Goal: Task Accomplishment & Management: Use online tool/utility

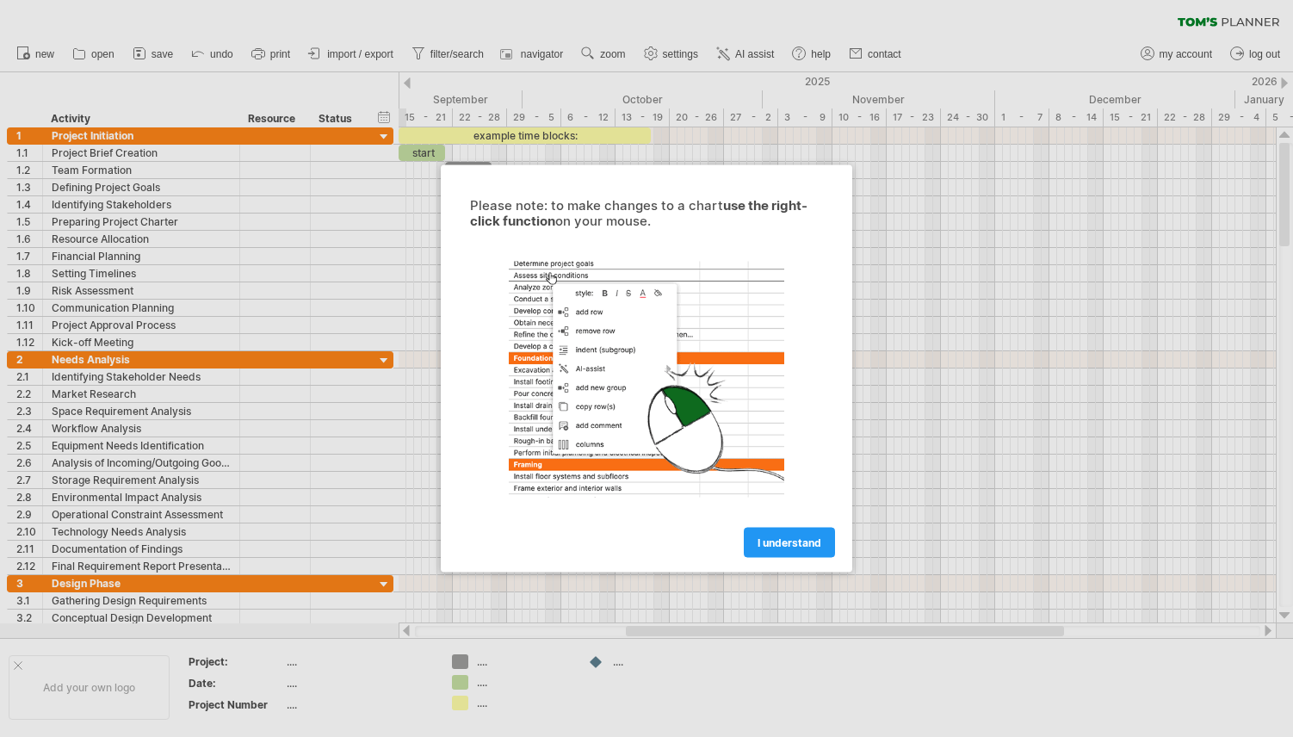
click at [786, 541] on span "I understand" at bounding box center [790, 542] width 64 height 13
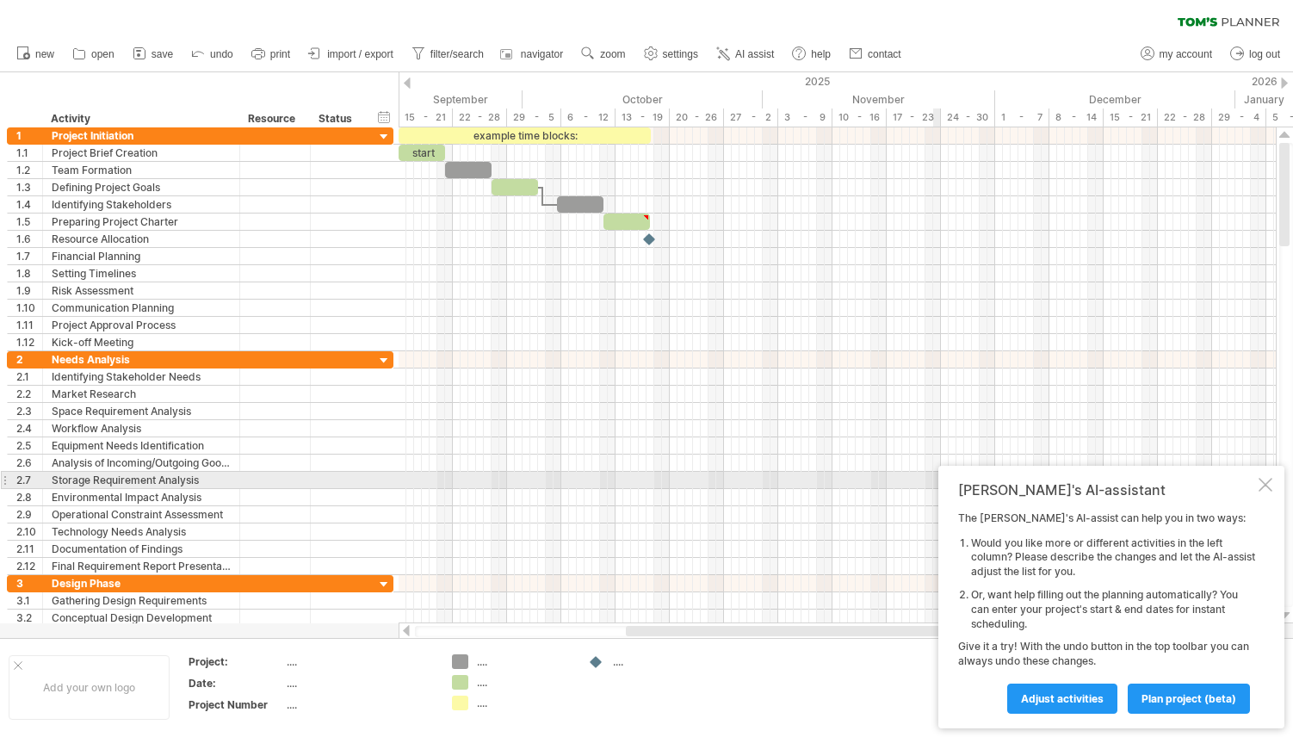
click at [1268, 486] on div at bounding box center [1266, 485] width 14 height 14
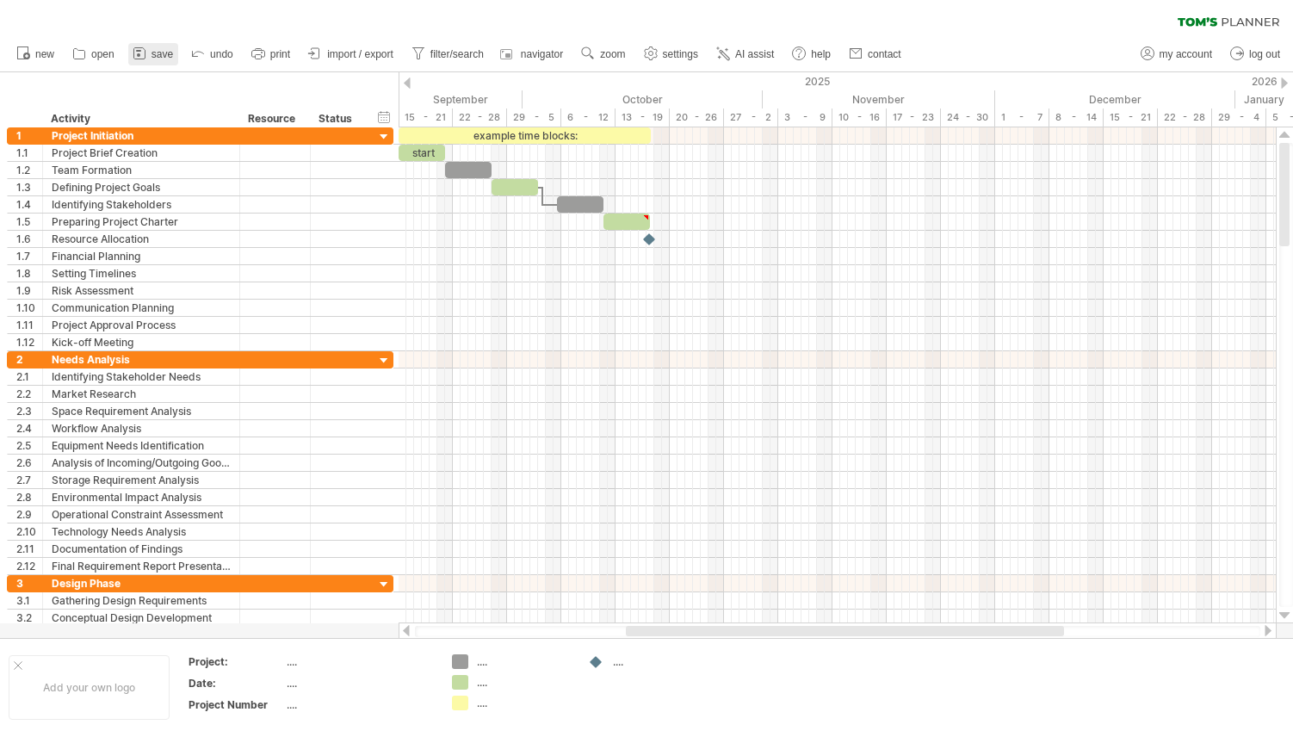
click at [159, 51] on span "save" at bounding box center [163, 54] width 22 height 12
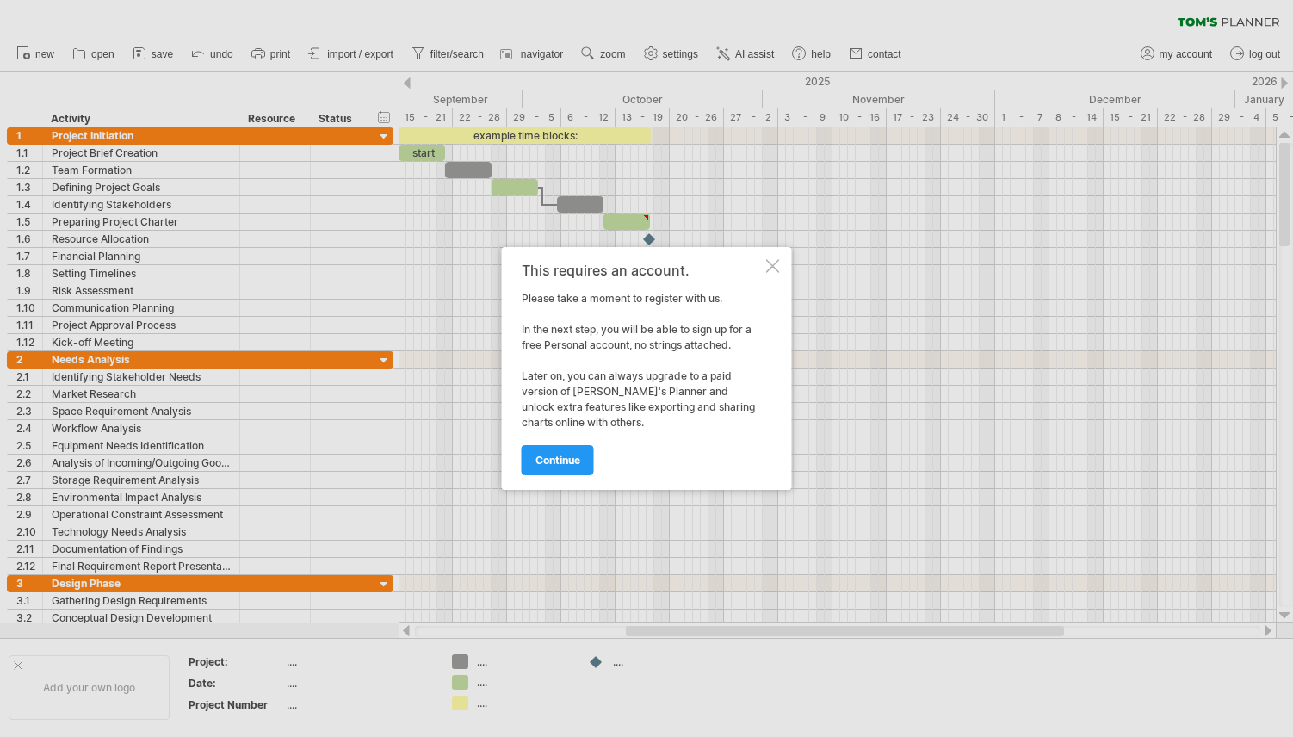
click at [773, 264] on div at bounding box center [773, 266] width 14 height 14
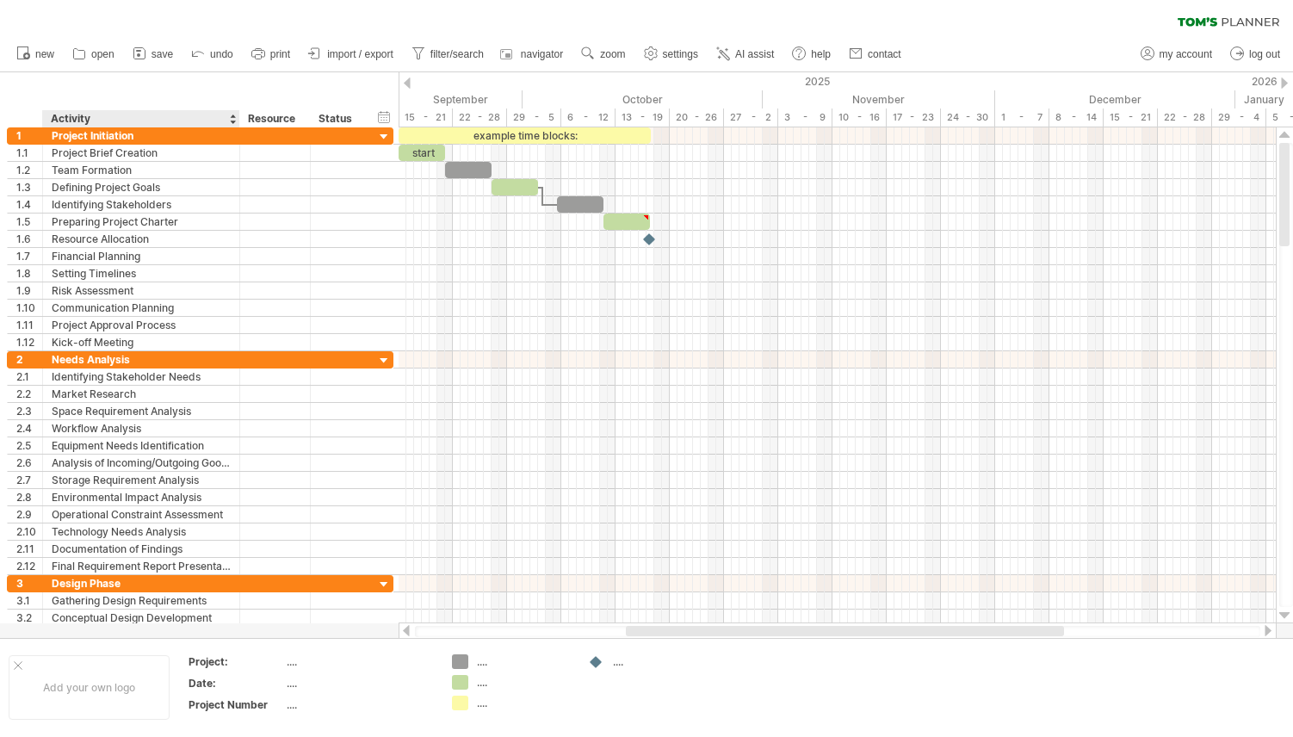
click at [84, 92] on div "hide start/end/duration show start/end/duration ******** Activity ******** Reso…" at bounding box center [199, 99] width 399 height 55
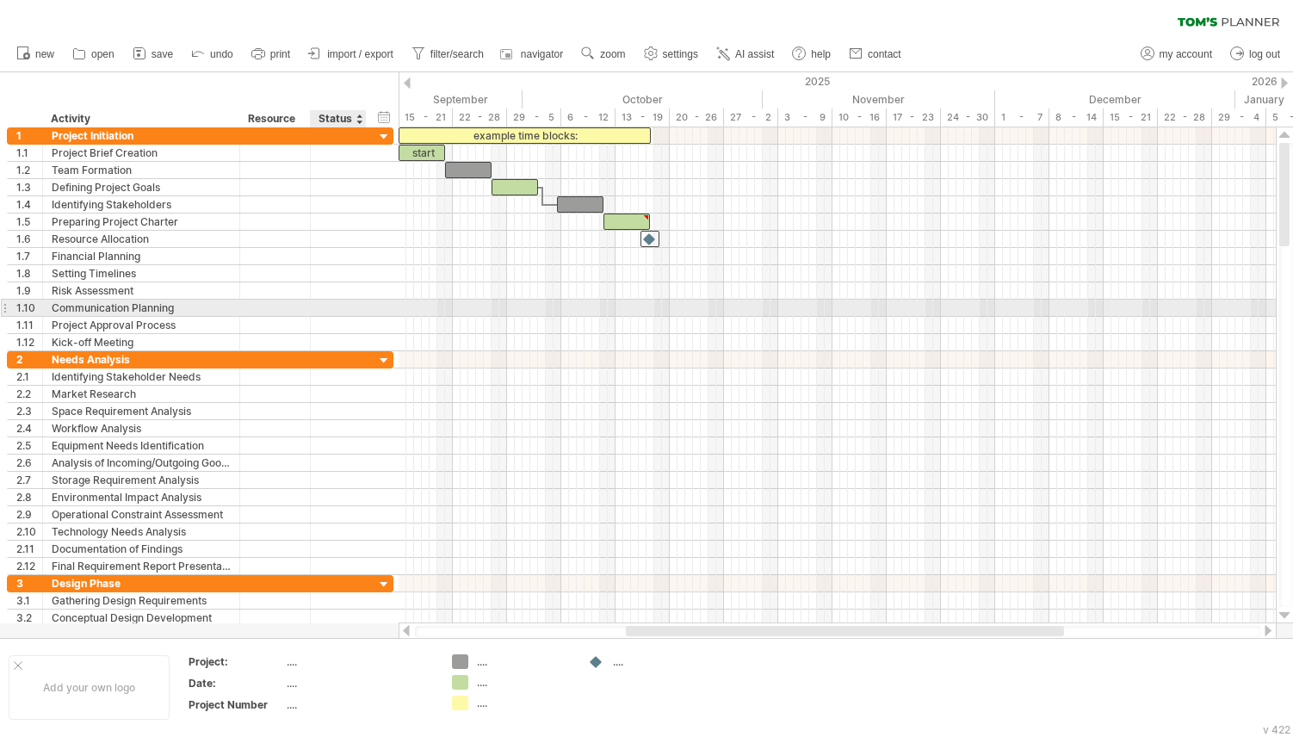
click at [348, 306] on div at bounding box center [338, 308] width 38 height 16
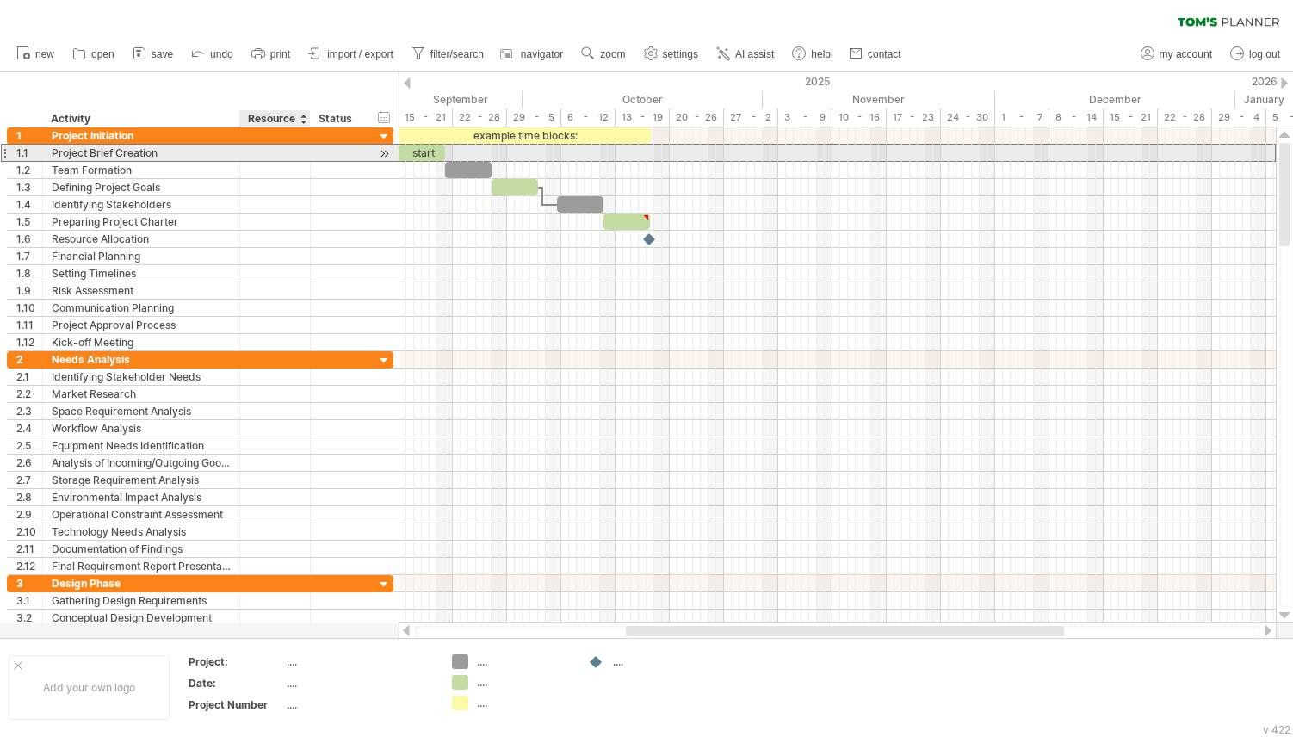
click at [260, 146] on div at bounding box center [275, 153] width 53 height 16
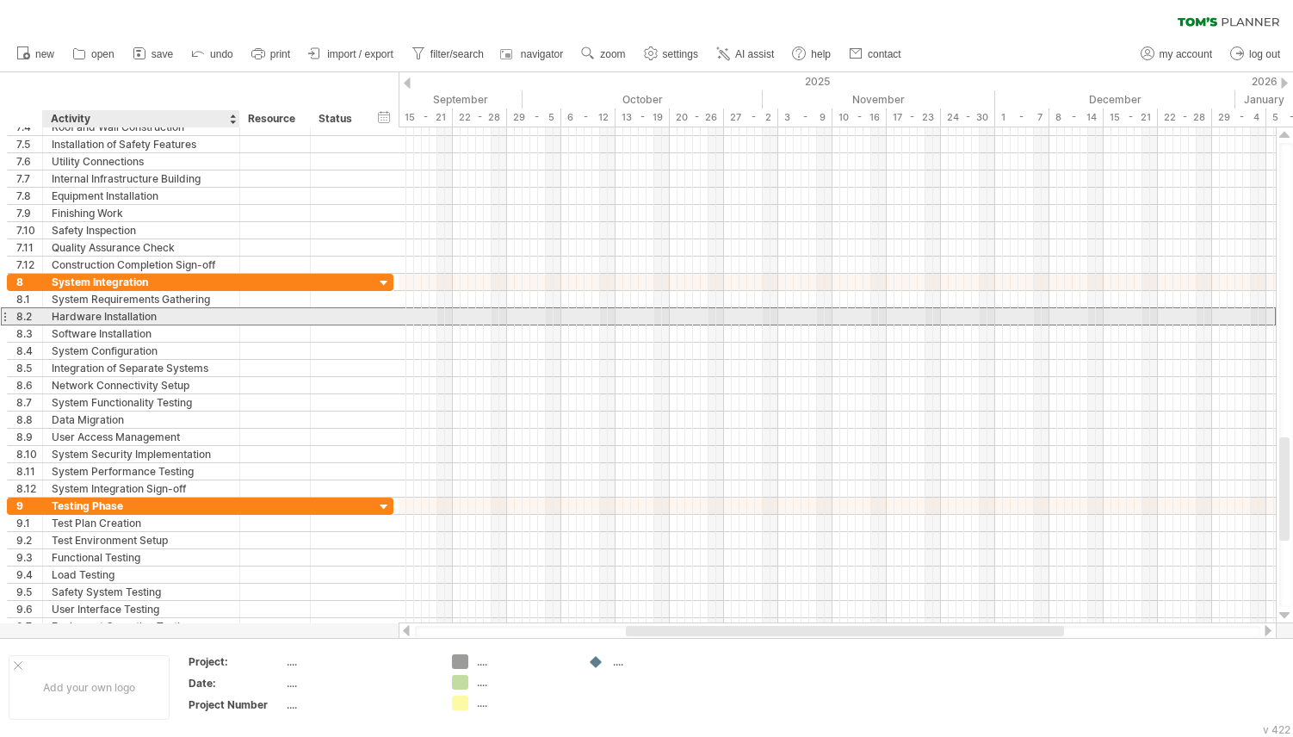
drag, startPoint x: 175, startPoint y: 313, endPoint x: 65, endPoint y: 309, distance: 109.4
click at [65, 309] on div "Hardware Installation" at bounding box center [141, 316] width 179 height 16
drag, startPoint x: 50, startPoint y: 314, endPoint x: 170, endPoint y: 311, distance: 120.6
click at [170, 311] on div "**********" at bounding box center [141, 316] width 197 height 16
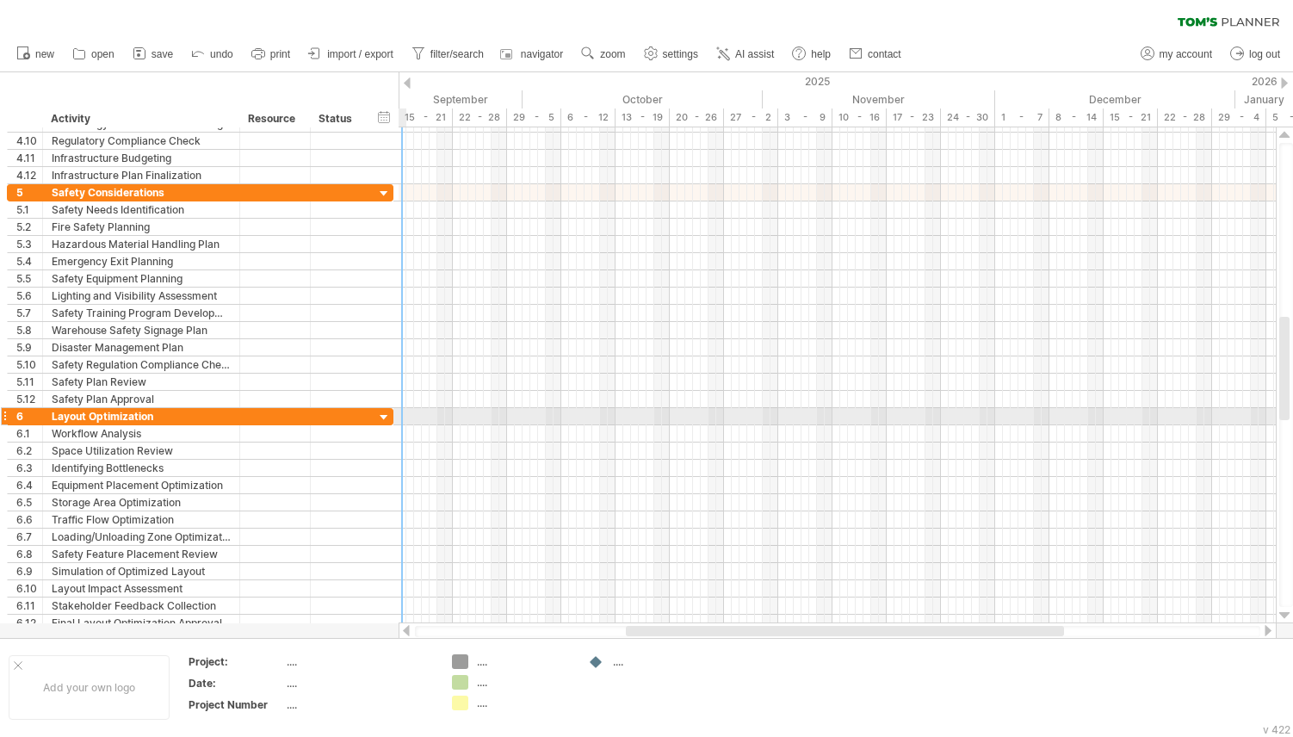
click at [391, 412] on div at bounding box center [384, 418] width 16 height 16
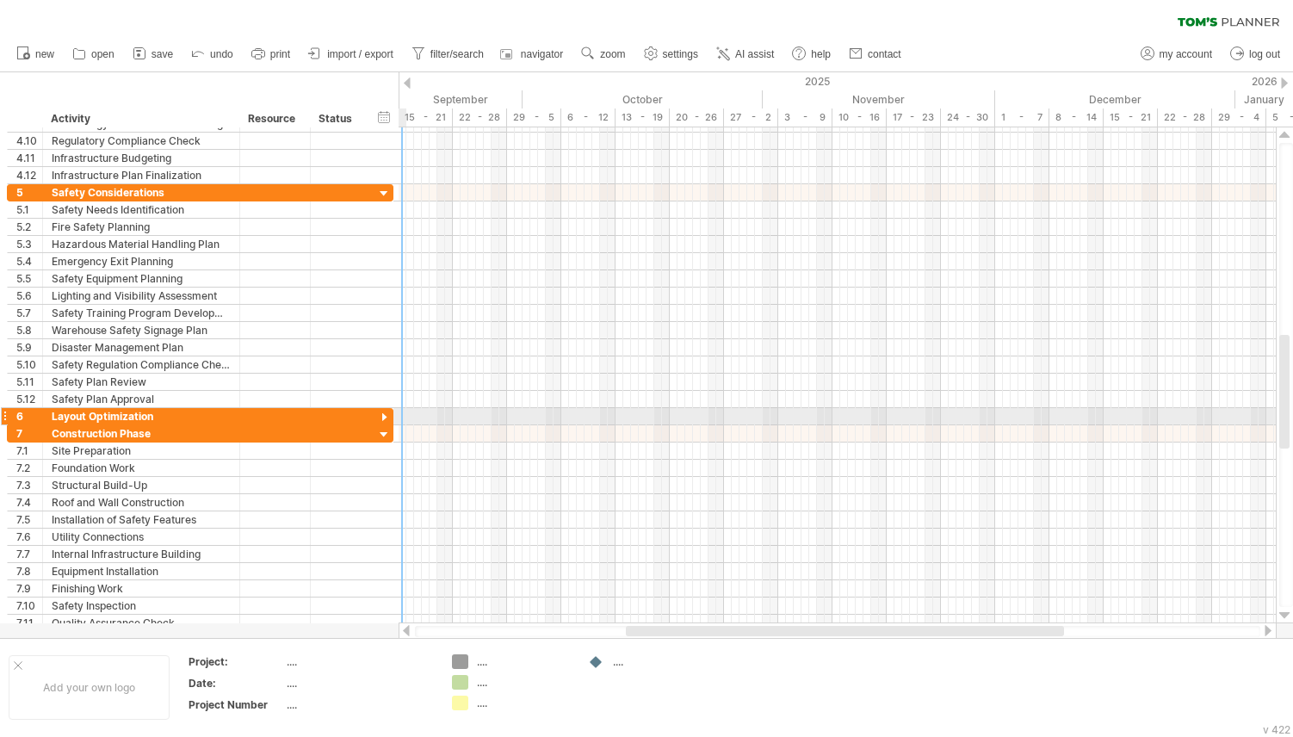
click at [390, 413] on div at bounding box center [384, 418] width 16 height 16
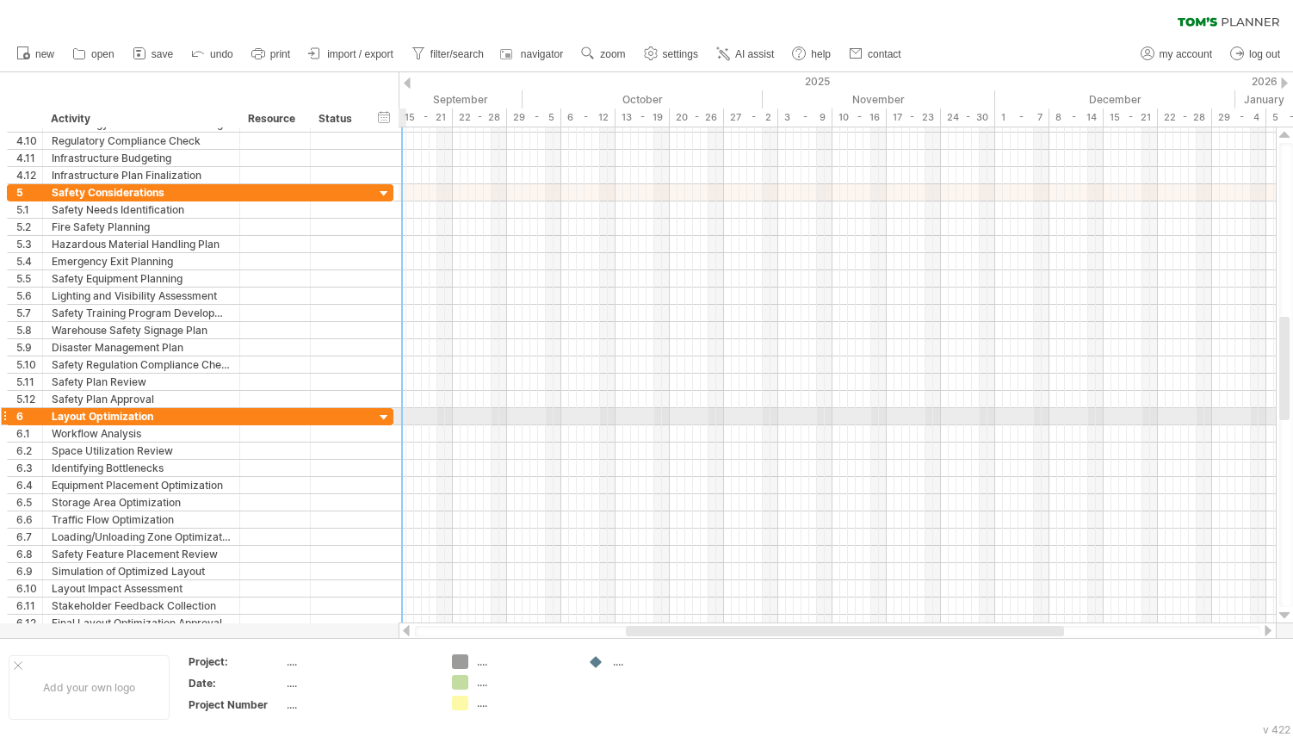
click at [390, 413] on div at bounding box center [384, 418] width 16 height 16
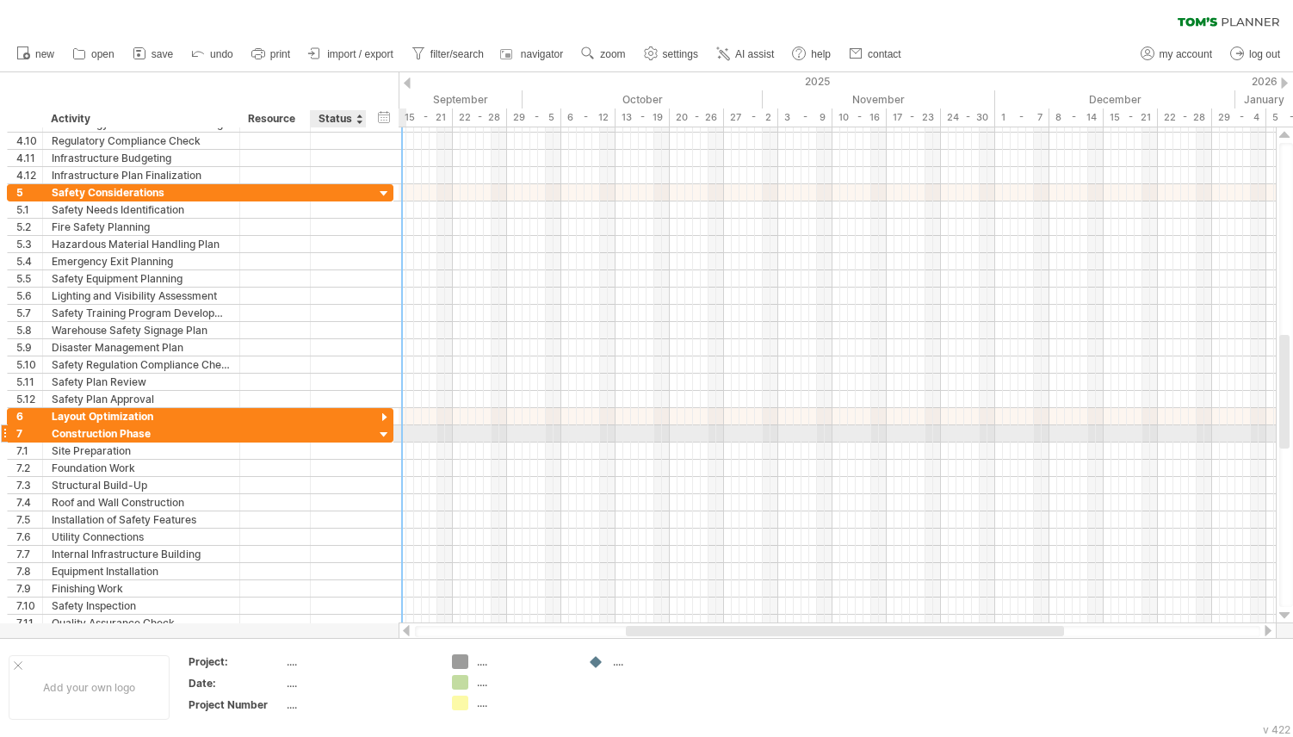
click at [375, 428] on div "**********" at bounding box center [200, 433] width 387 height 17
click at [384, 428] on div at bounding box center [384, 435] width 16 height 16
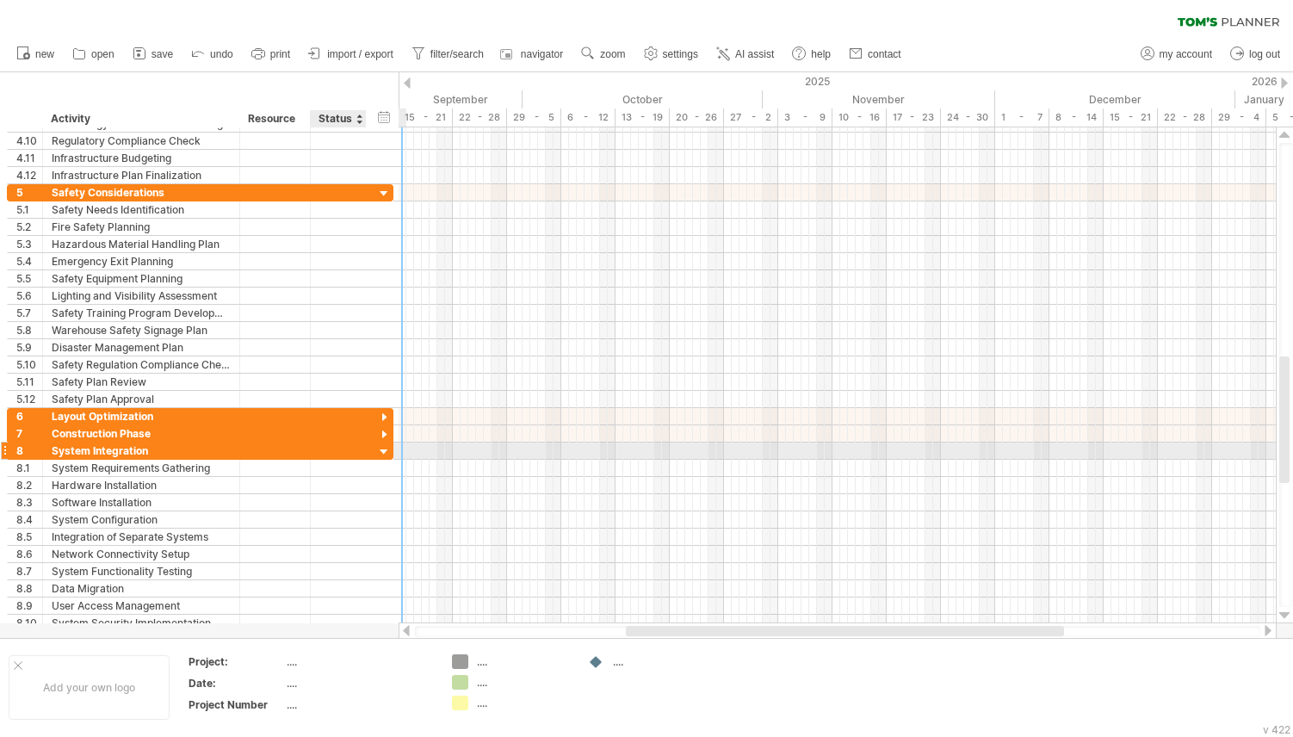
click at [384, 449] on div at bounding box center [384, 452] width 16 height 16
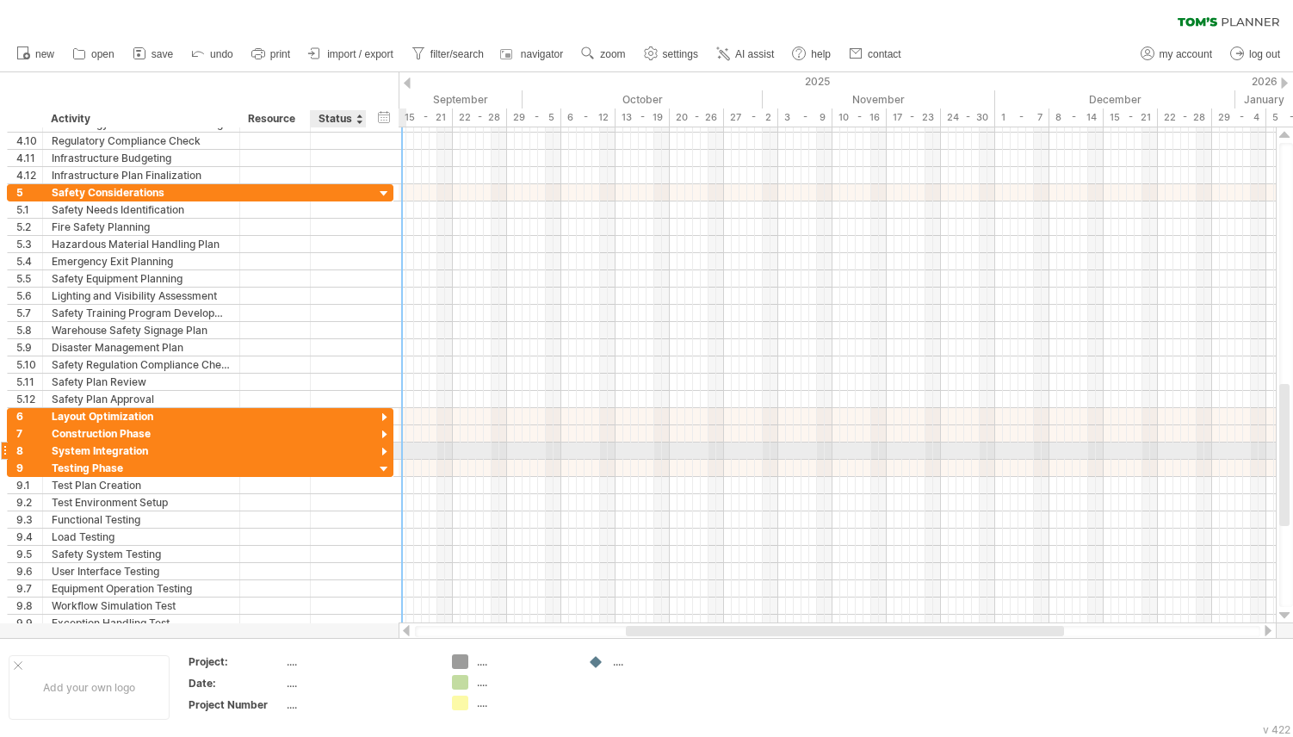
click at [384, 449] on div at bounding box center [384, 452] width 16 height 16
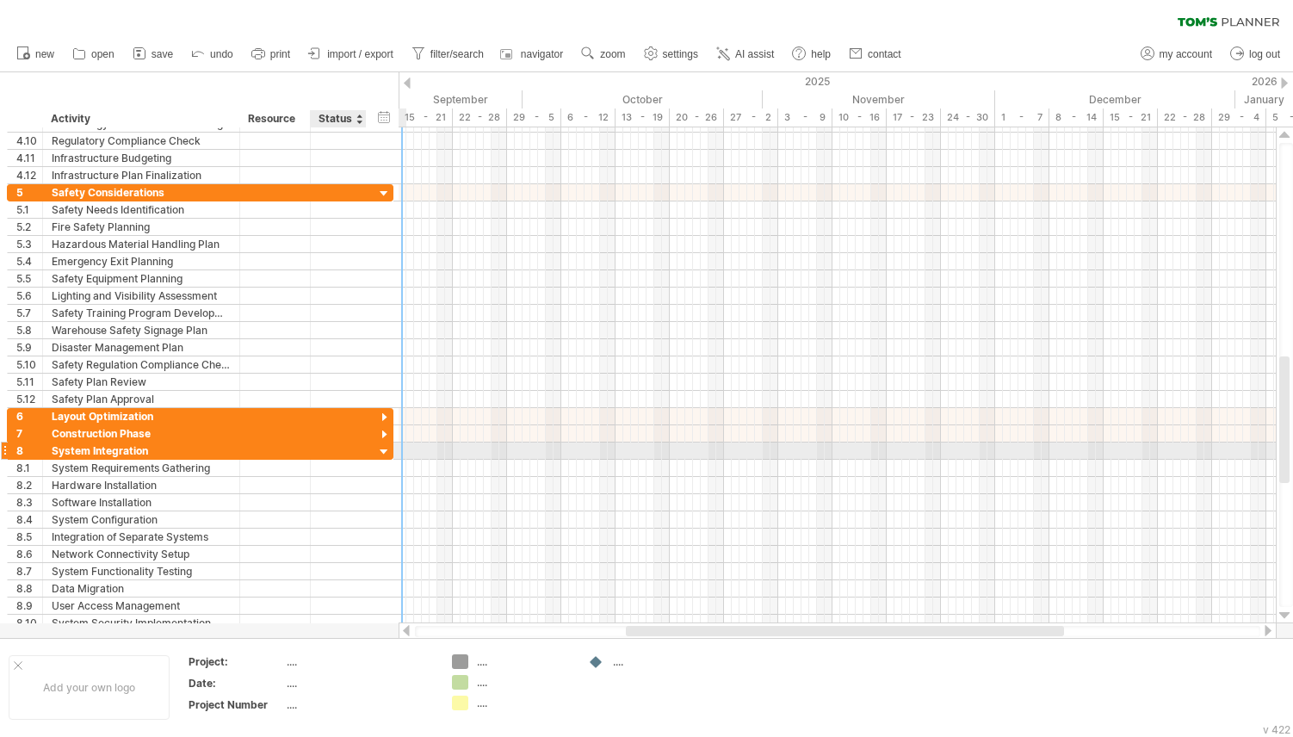
click at [384, 449] on div at bounding box center [384, 452] width 16 height 16
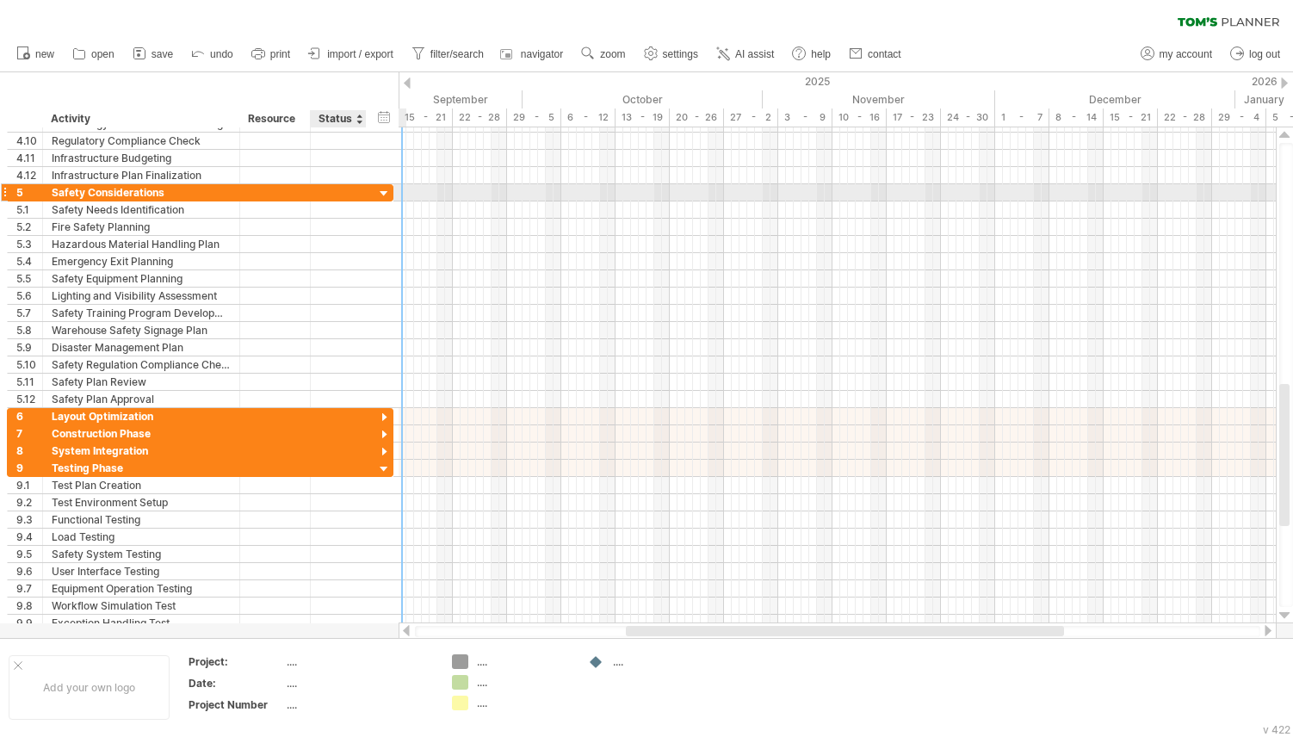
click at [388, 196] on div at bounding box center [384, 194] width 16 height 16
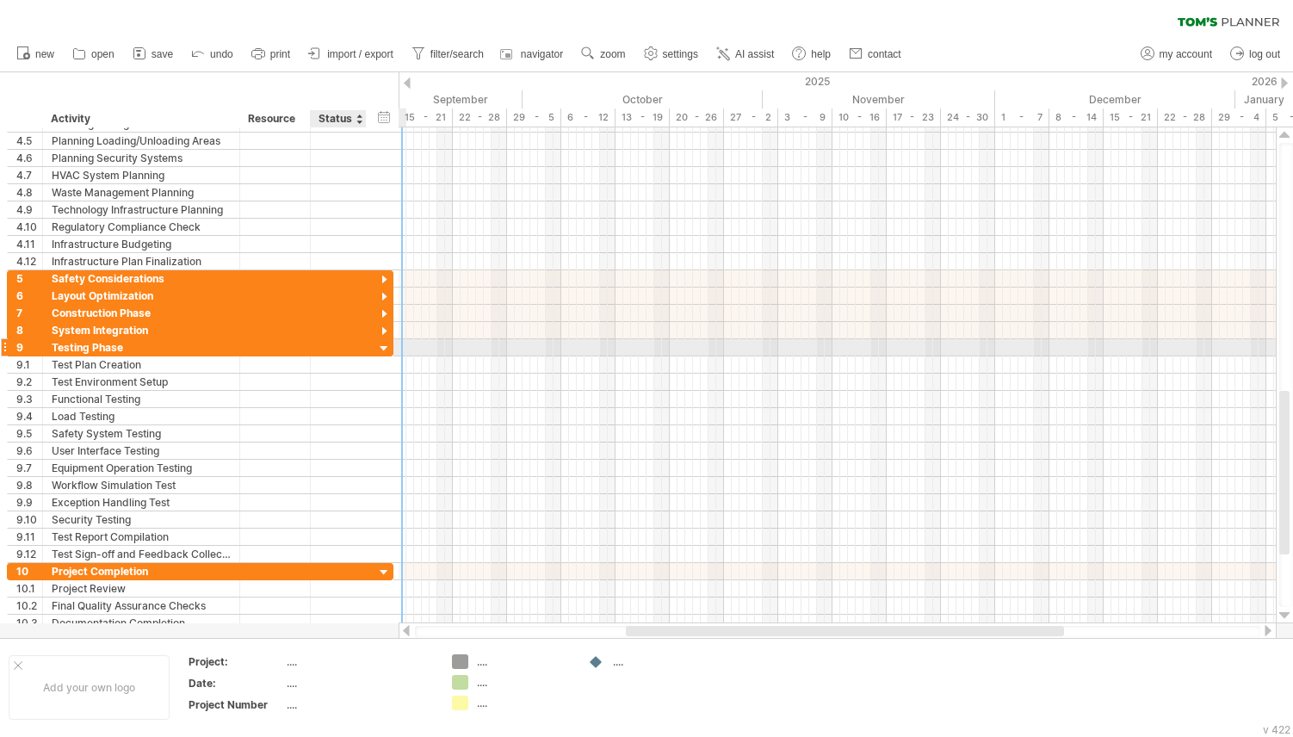
click at [384, 347] on div at bounding box center [384, 349] width 16 height 16
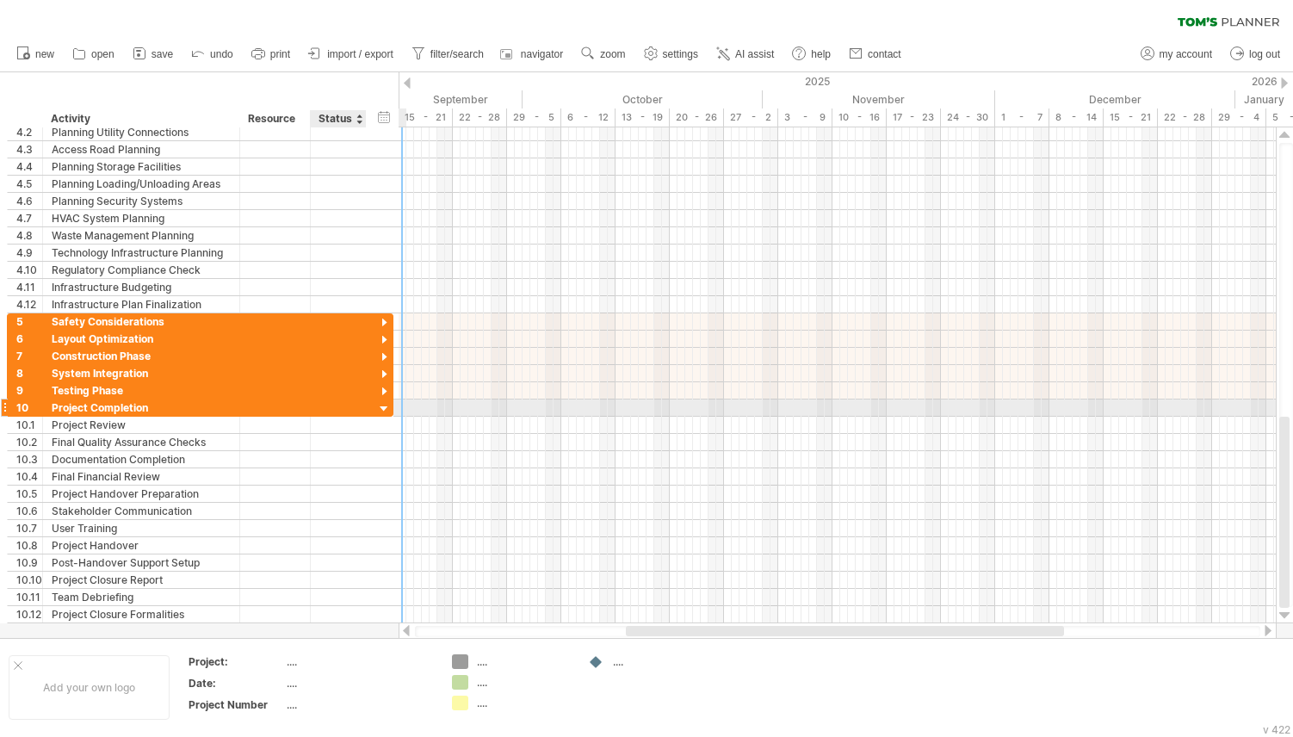
click at [381, 406] on div at bounding box center [384, 409] width 16 height 16
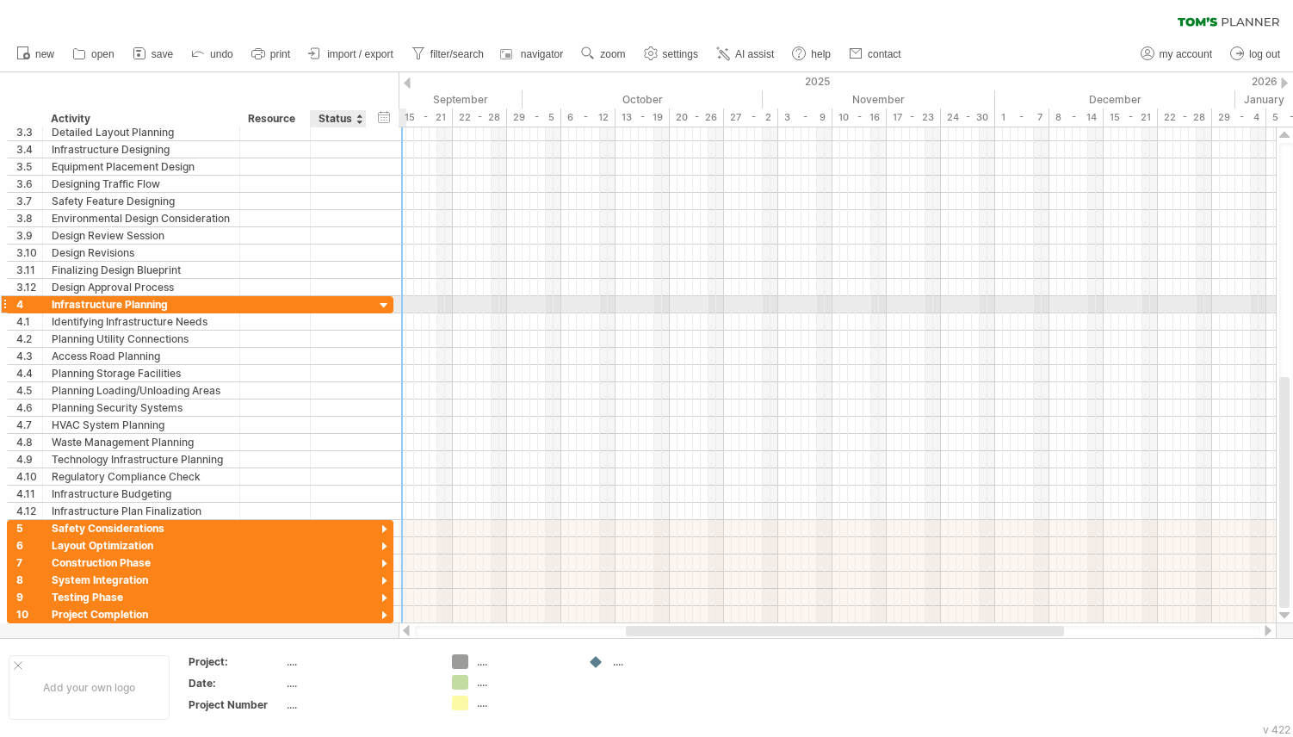
click at [386, 303] on div at bounding box center [384, 306] width 16 height 16
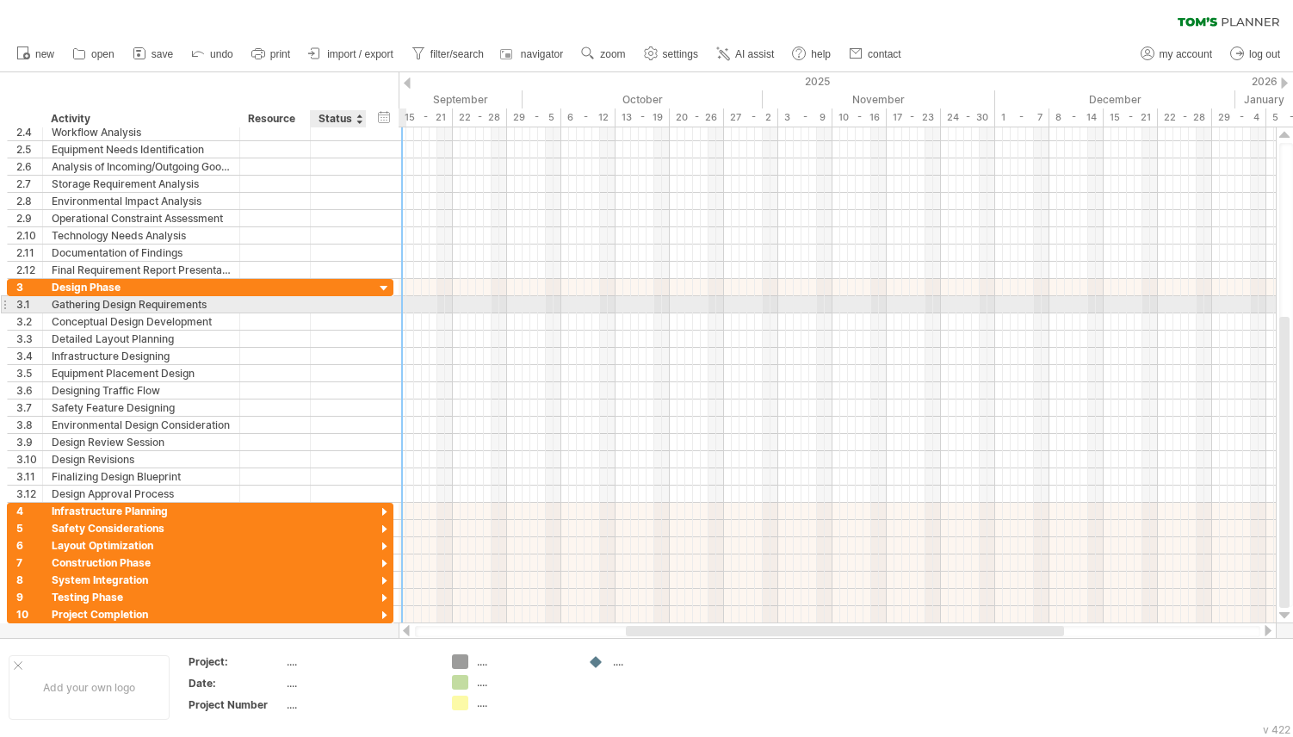
click at [384, 299] on div "**********" at bounding box center [200, 304] width 387 height 17
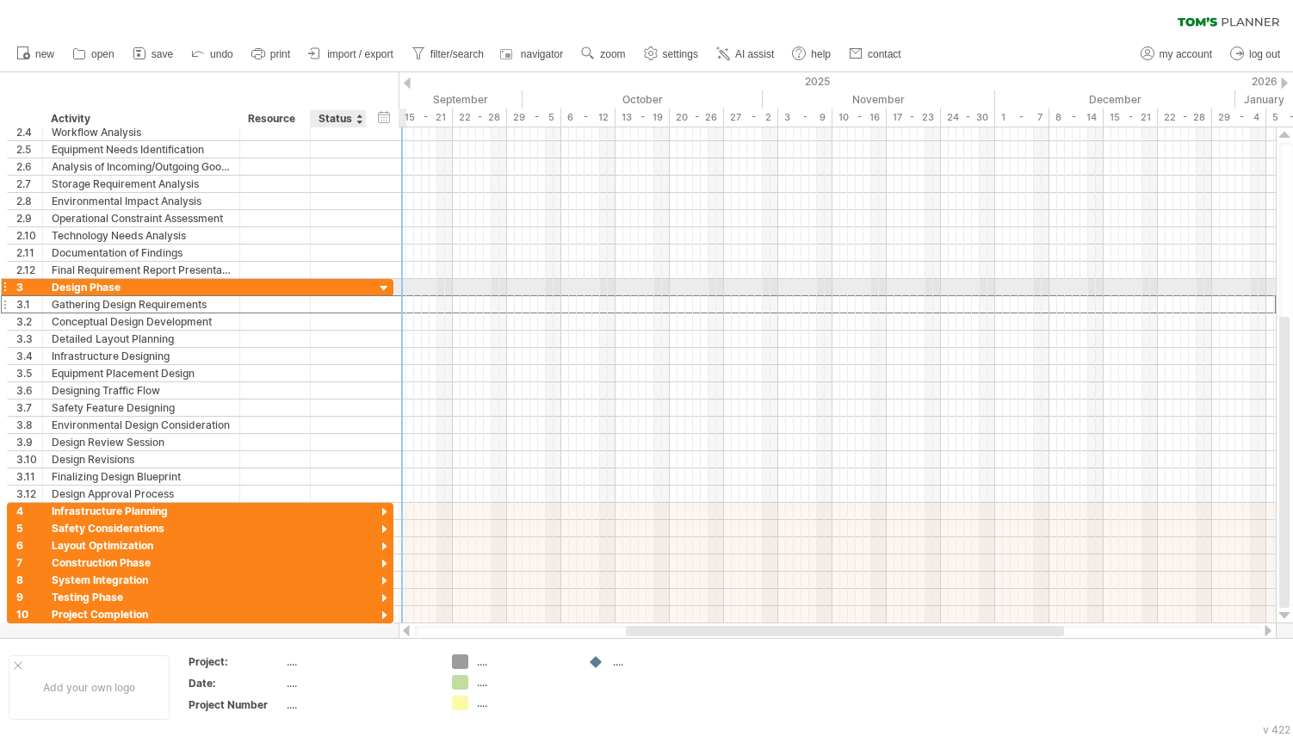
click at [387, 288] on div at bounding box center [384, 289] width 16 height 16
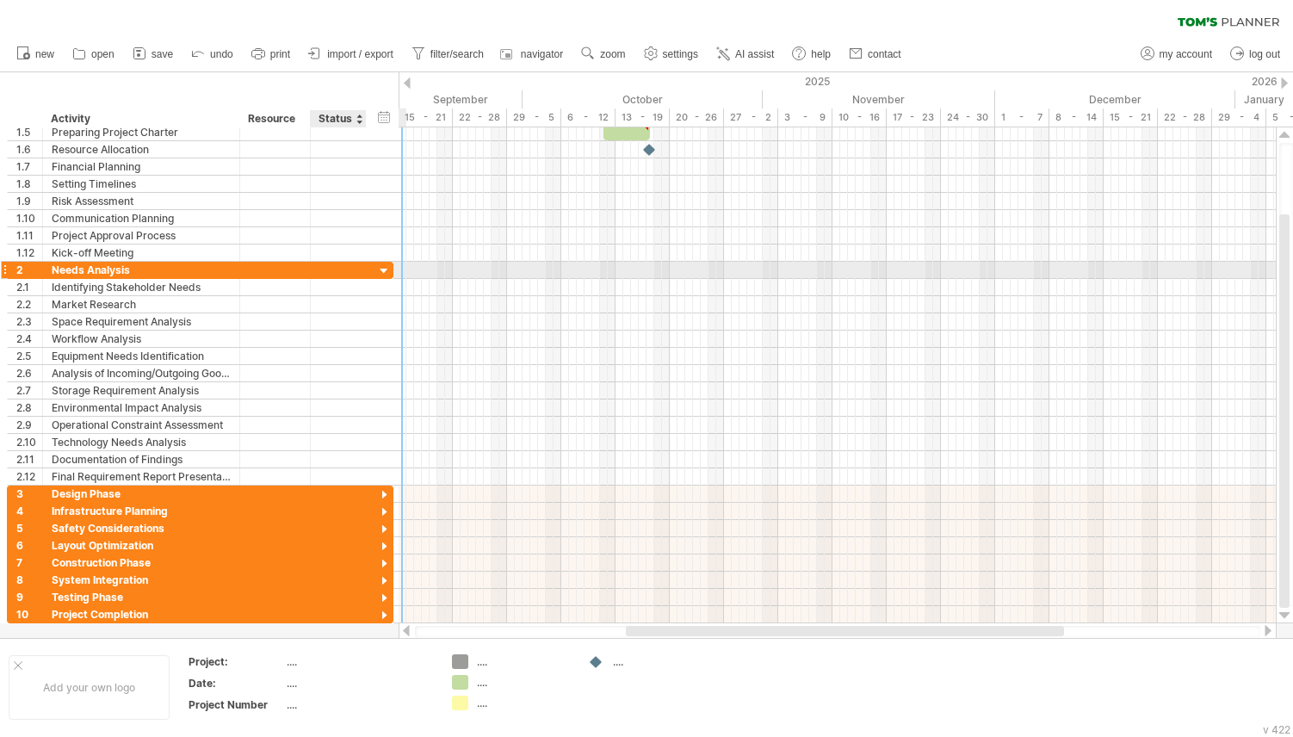
click at [382, 276] on div at bounding box center [384, 271] width 16 height 16
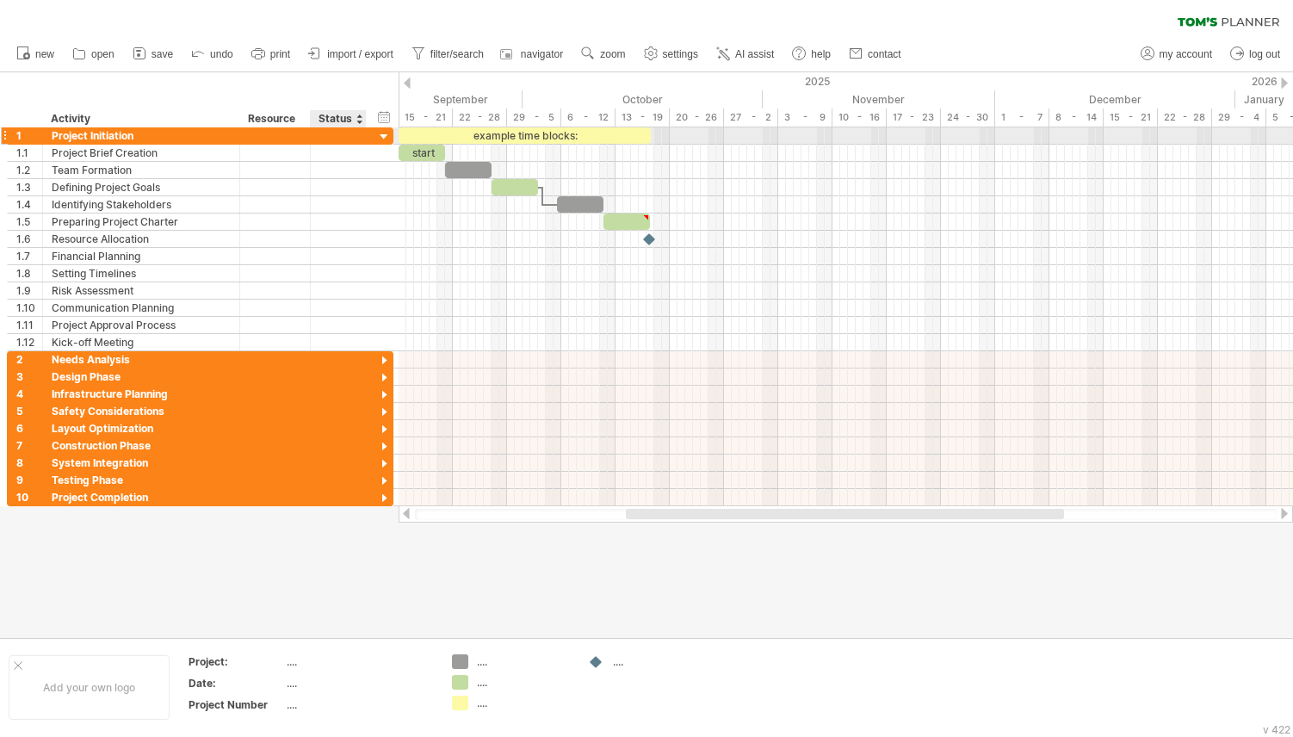
click at [377, 134] on div at bounding box center [384, 137] width 16 height 16
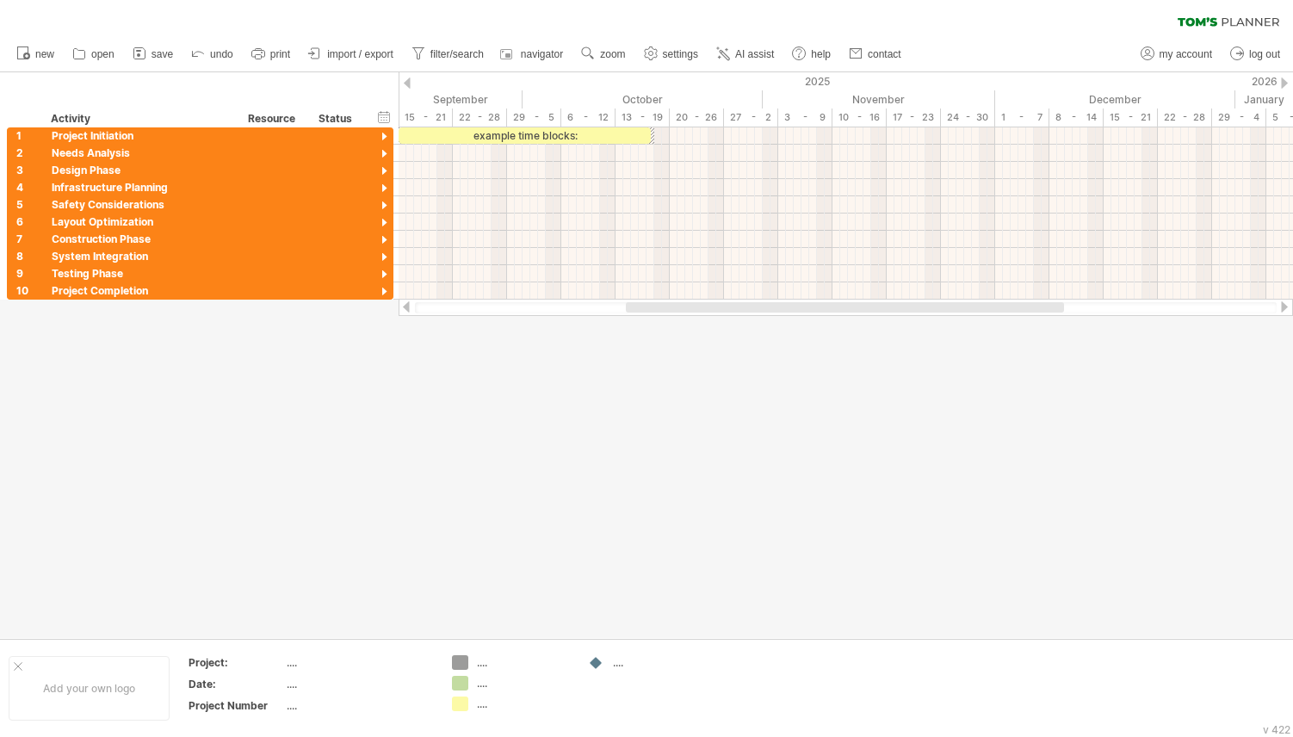
click at [398, 455] on div at bounding box center [646, 355] width 1293 height 566
click at [208, 88] on div "hide start/end/duration show start/end/duration ******** Activity ******** Reso…" at bounding box center [199, 99] width 399 height 55
click at [377, 152] on div at bounding box center [384, 154] width 16 height 16
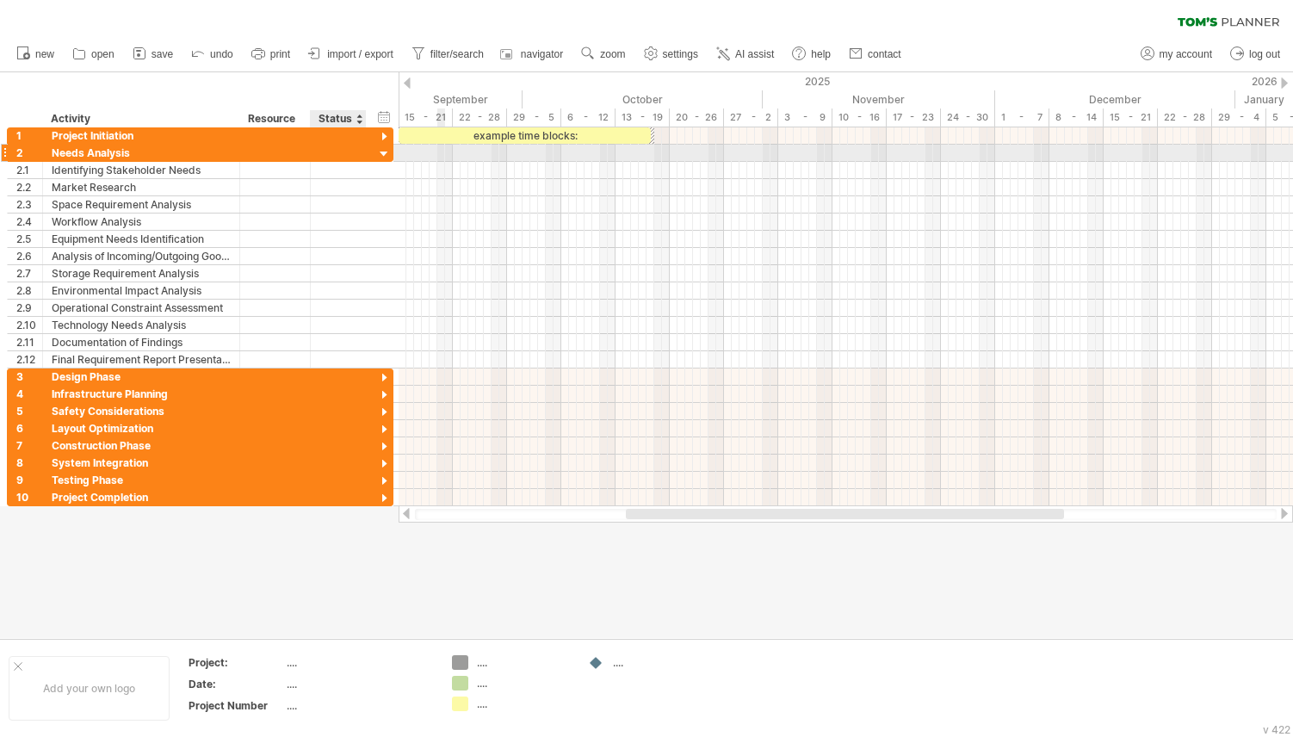
click at [377, 154] on div at bounding box center [384, 154] width 16 height 16
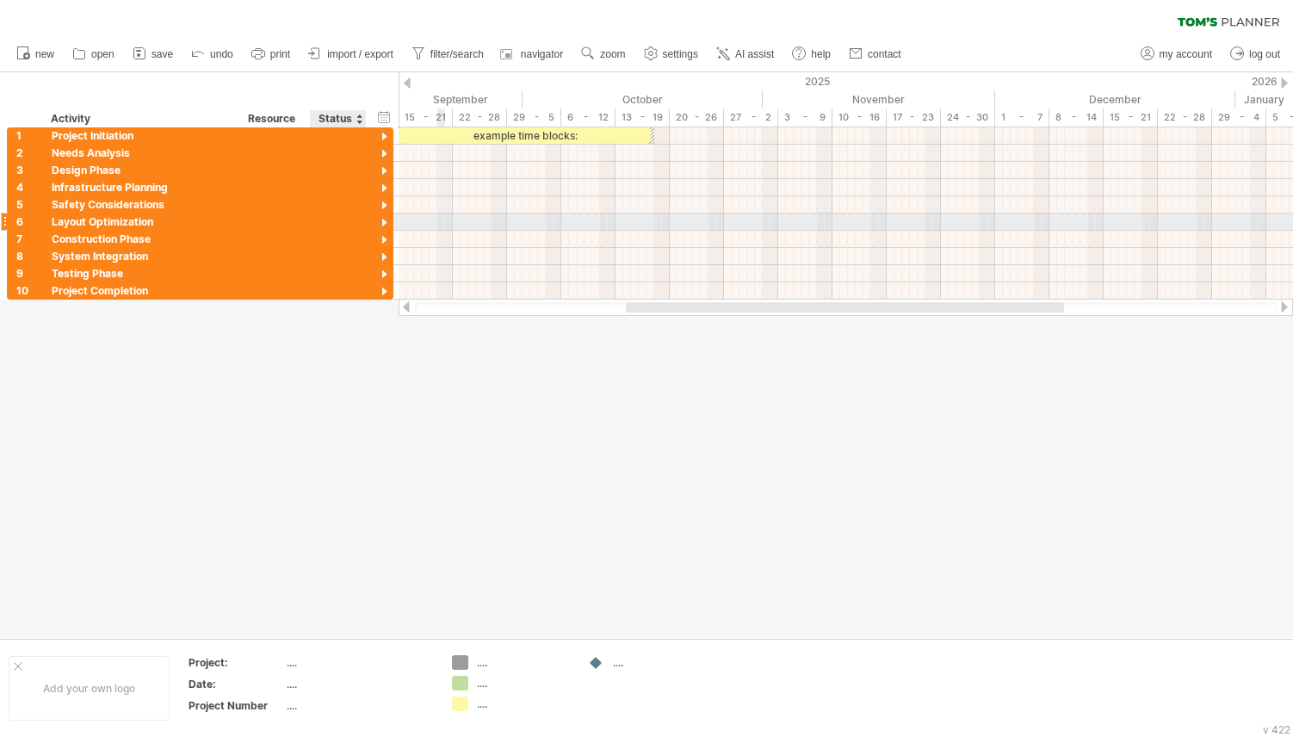
click at [384, 216] on div at bounding box center [384, 223] width 16 height 16
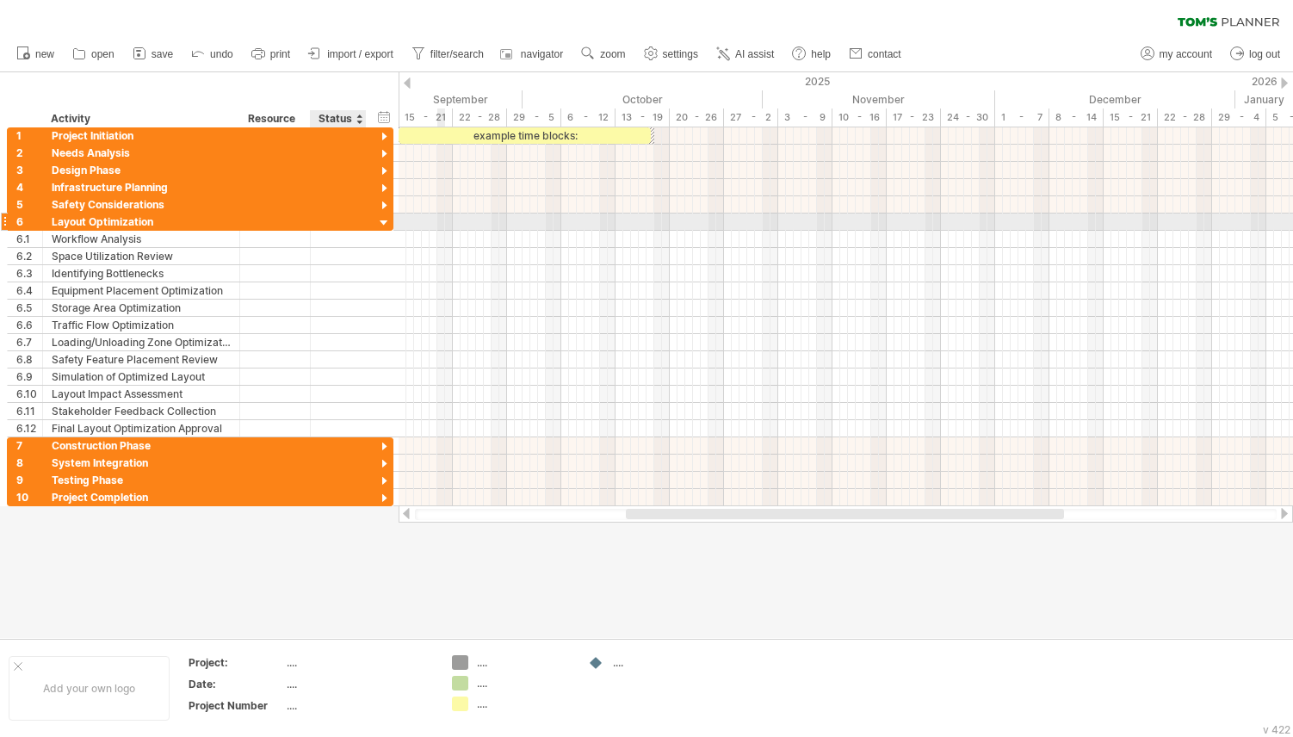
click at [384, 216] on div at bounding box center [384, 223] width 16 height 16
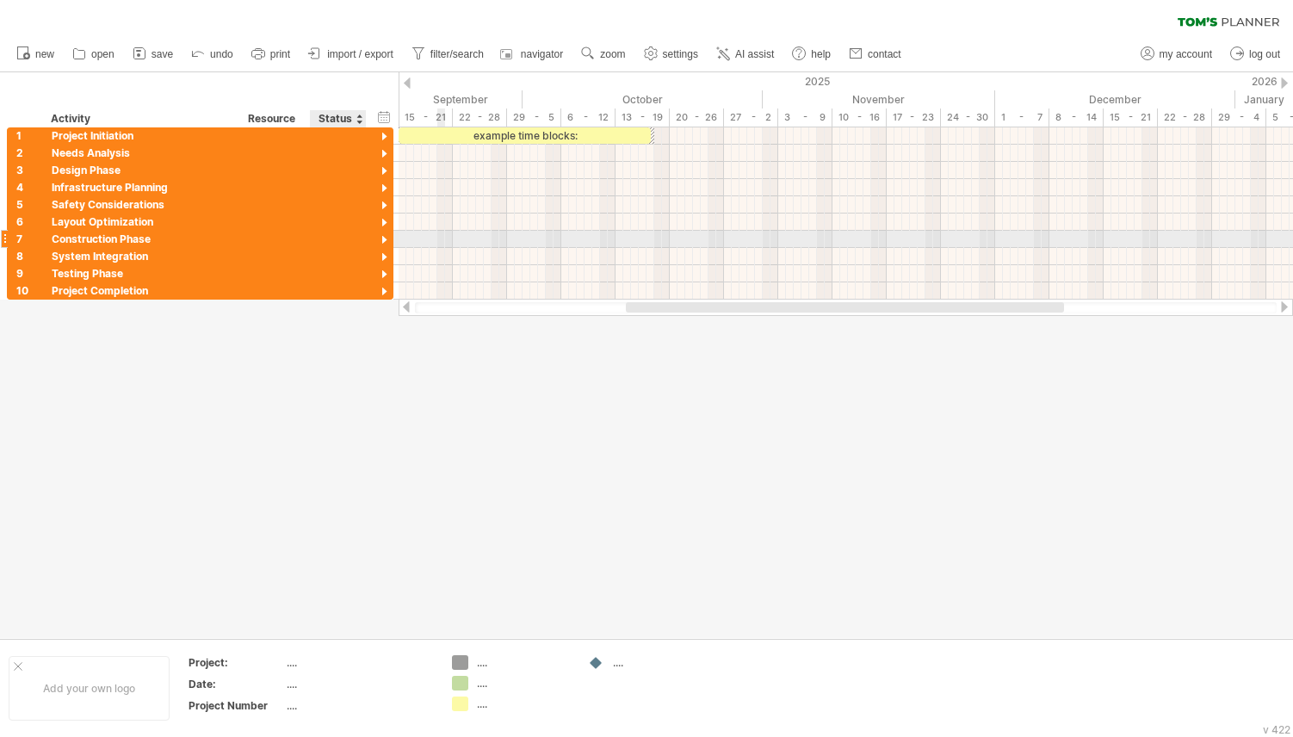
click at [384, 239] on div at bounding box center [384, 240] width 16 height 16
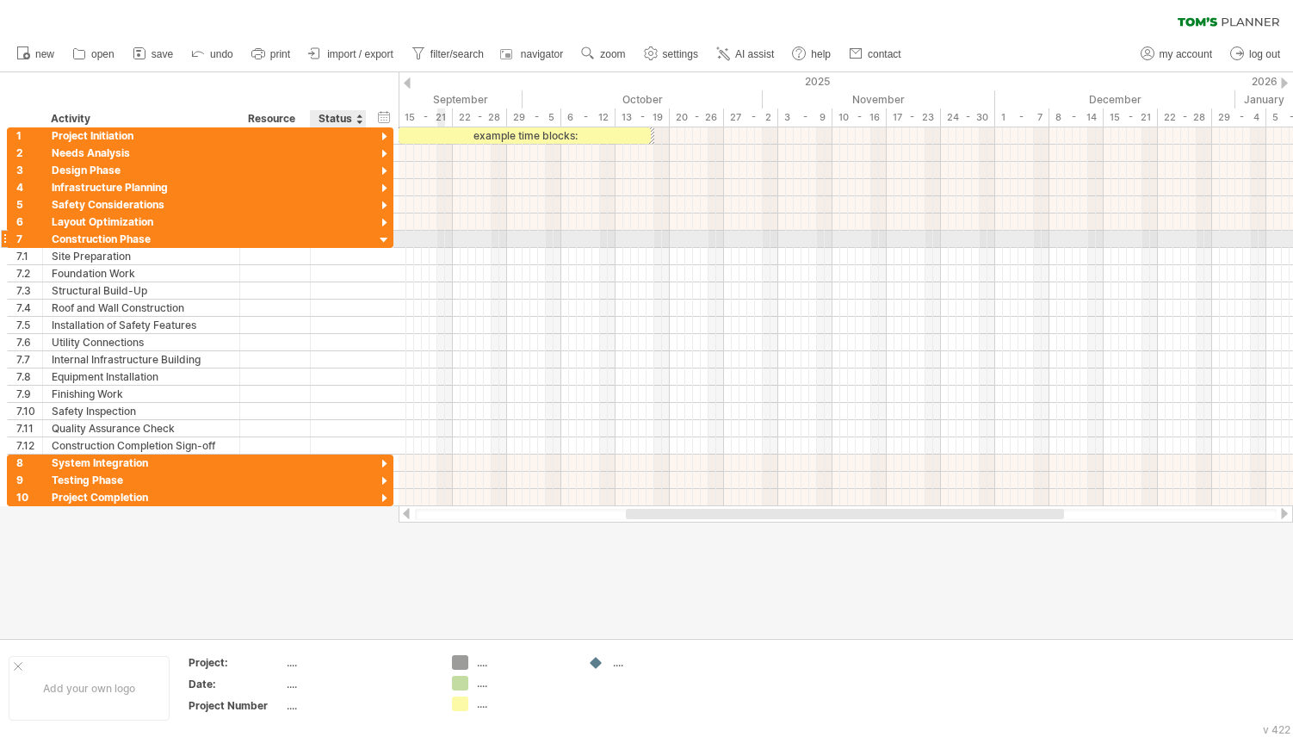
click at [384, 239] on div at bounding box center [384, 240] width 16 height 16
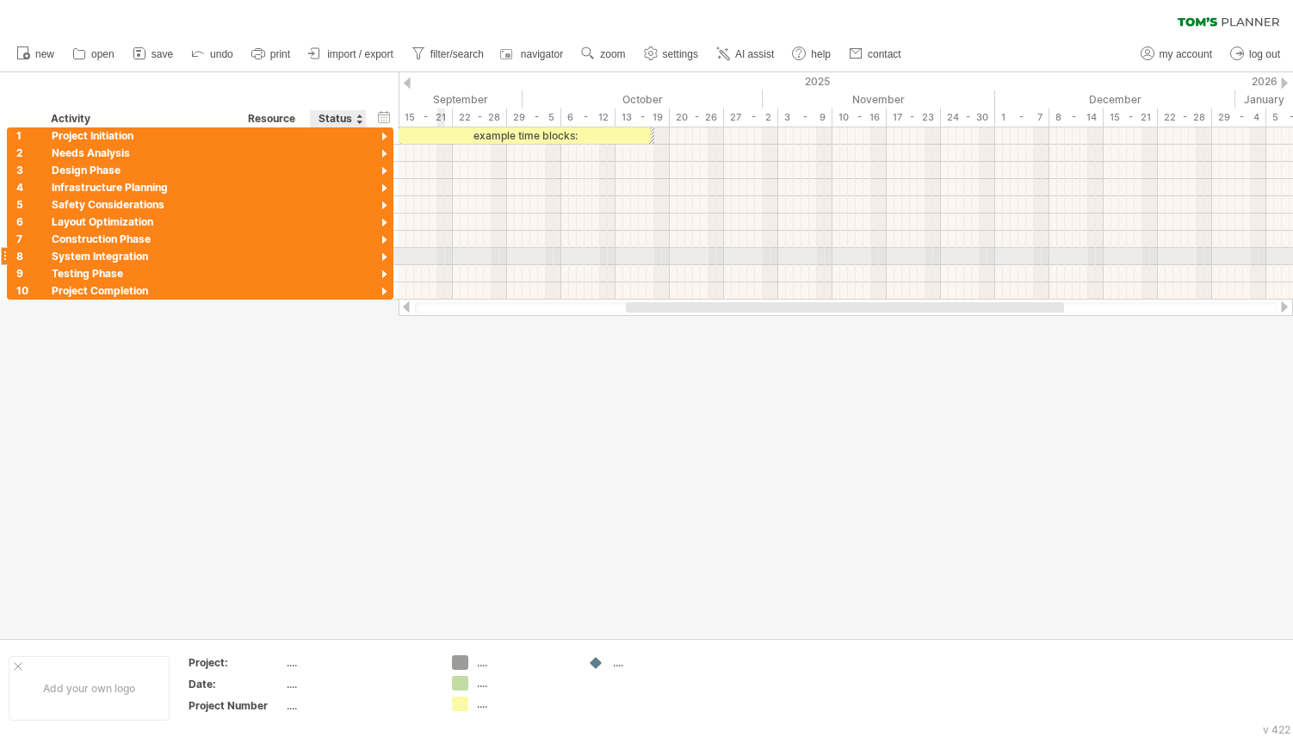
click at [385, 257] on div at bounding box center [384, 258] width 16 height 16
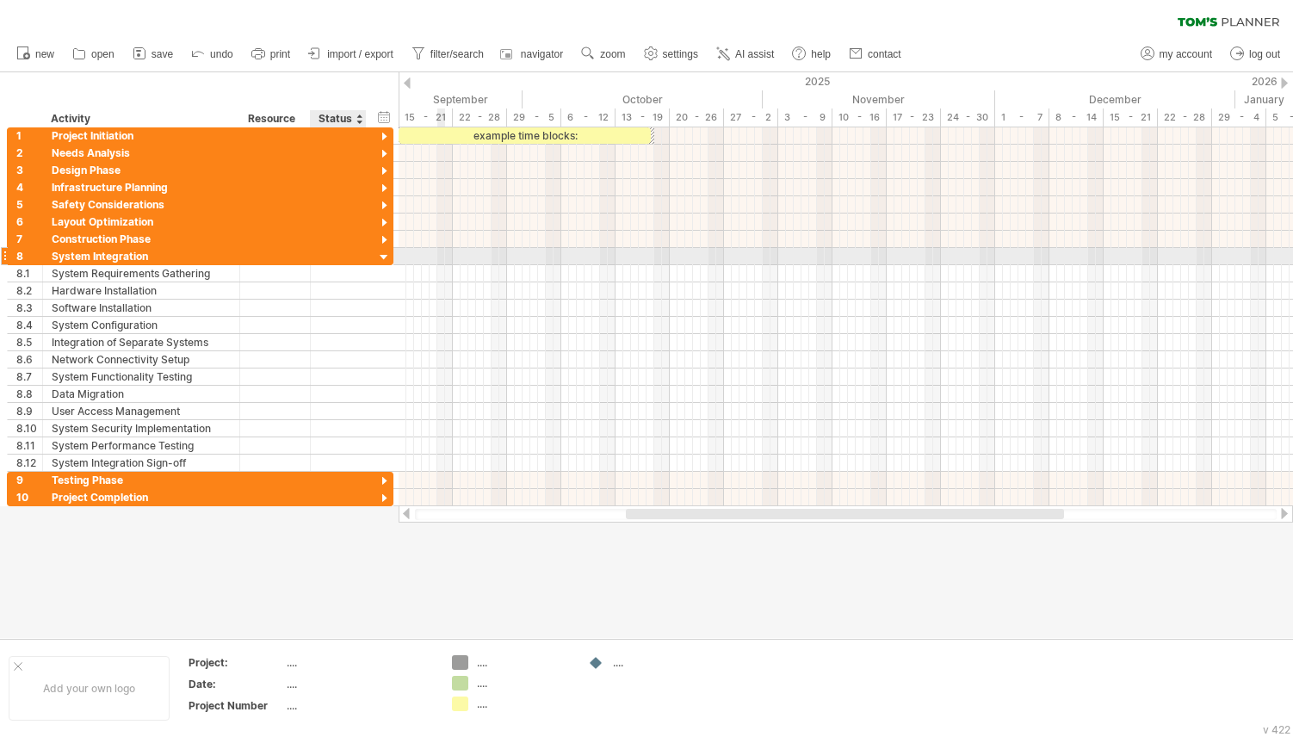
click at [385, 257] on div at bounding box center [384, 258] width 16 height 16
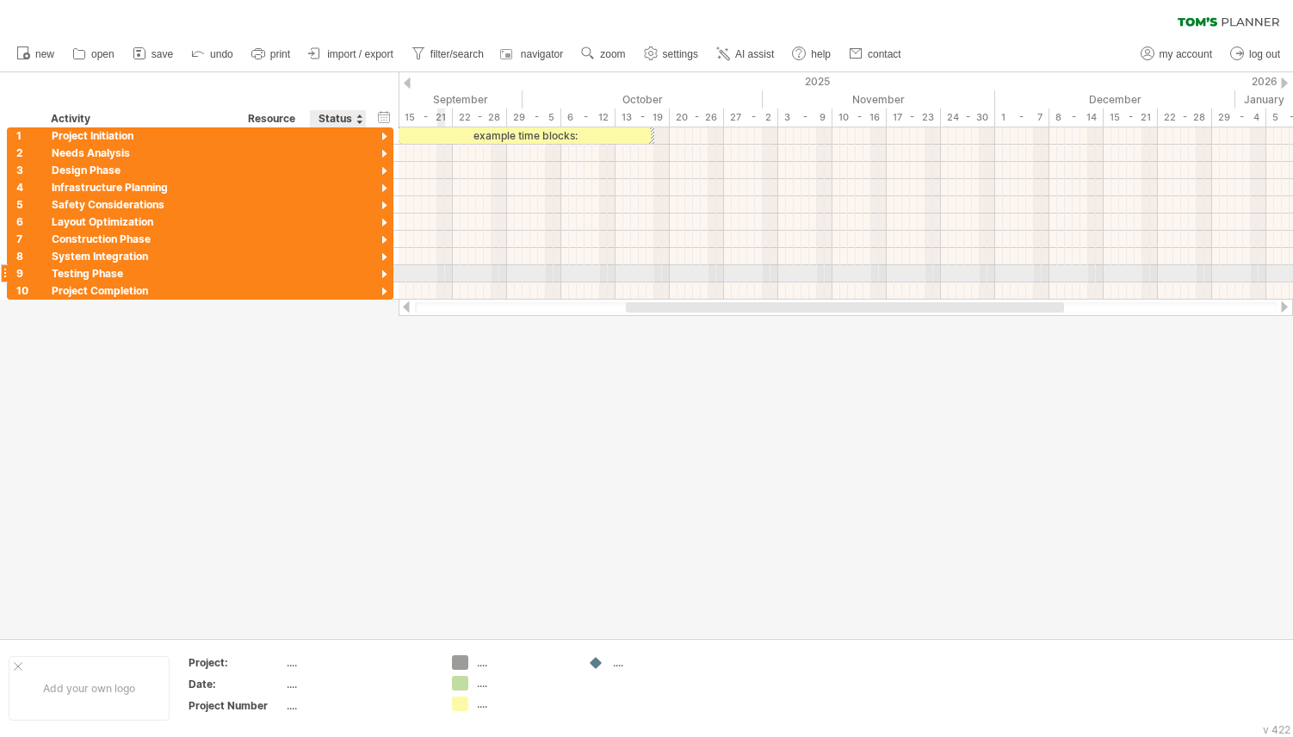
click at [384, 273] on div at bounding box center [384, 275] width 16 height 16
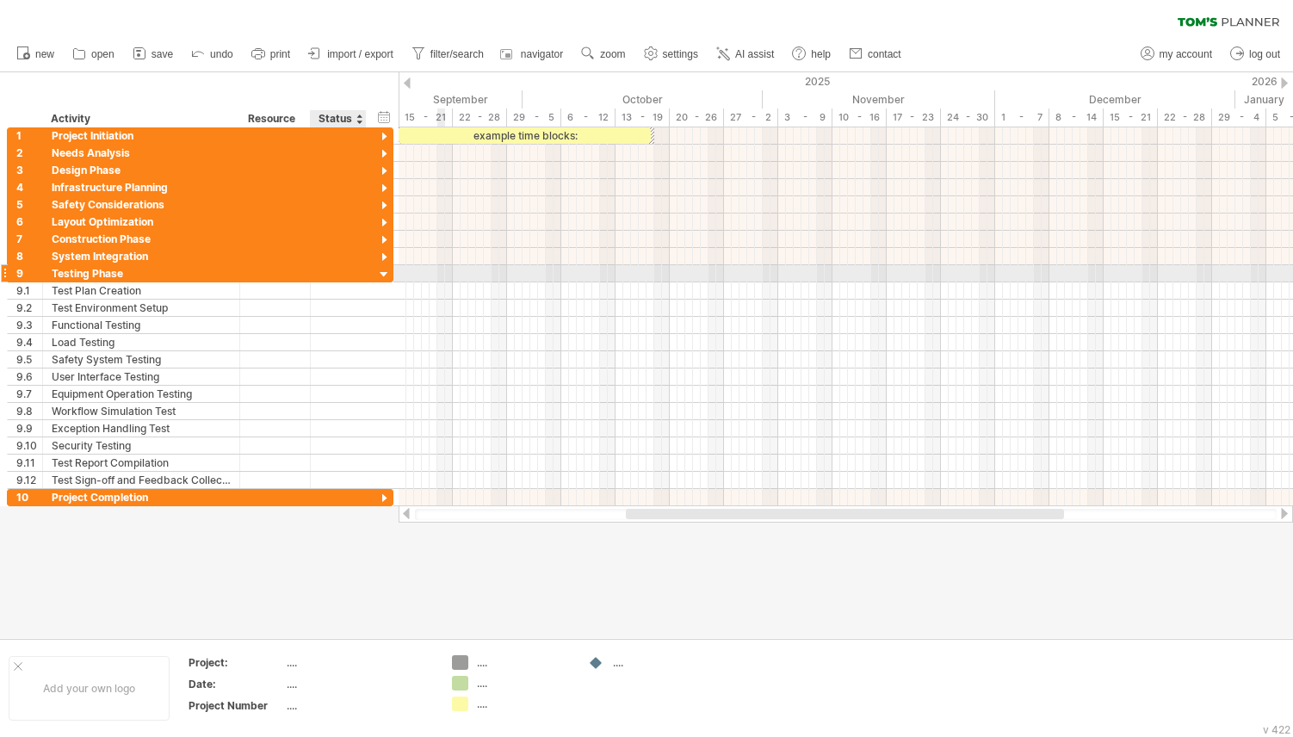
click at [384, 273] on div at bounding box center [384, 275] width 16 height 16
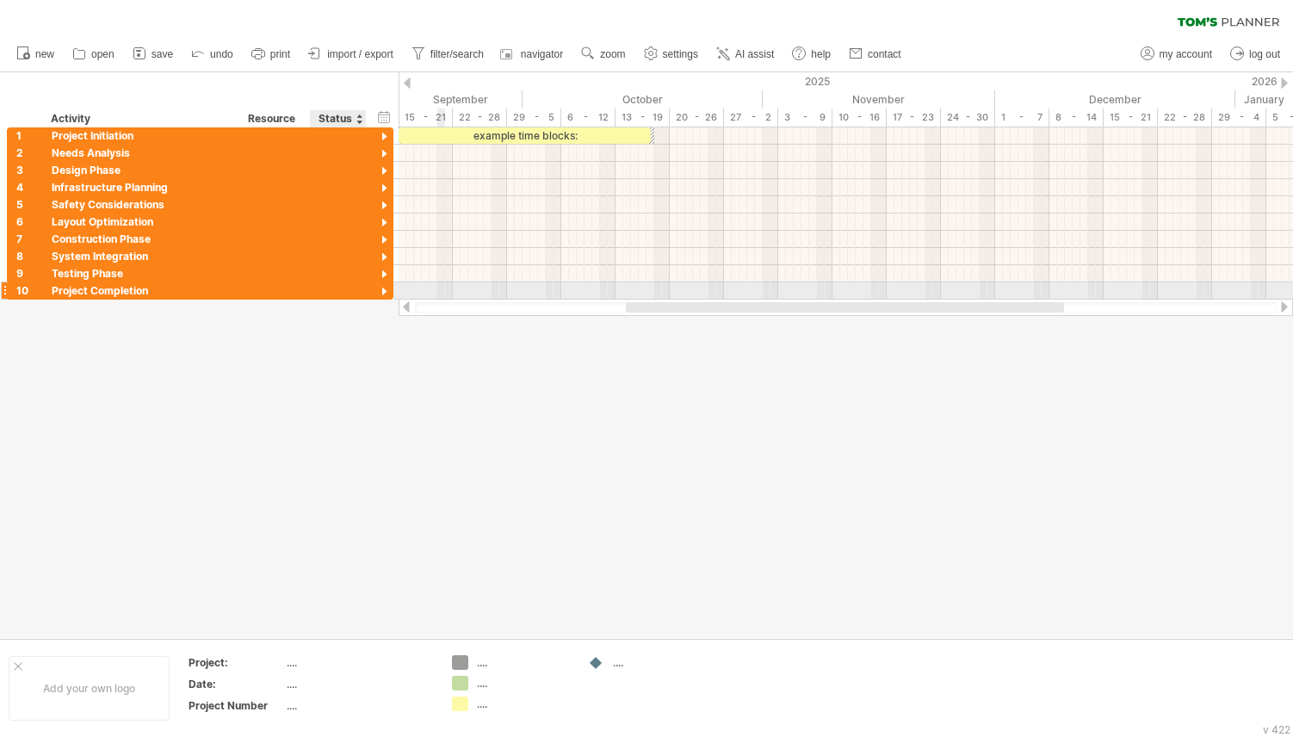
click at [387, 297] on div at bounding box center [384, 292] width 16 height 16
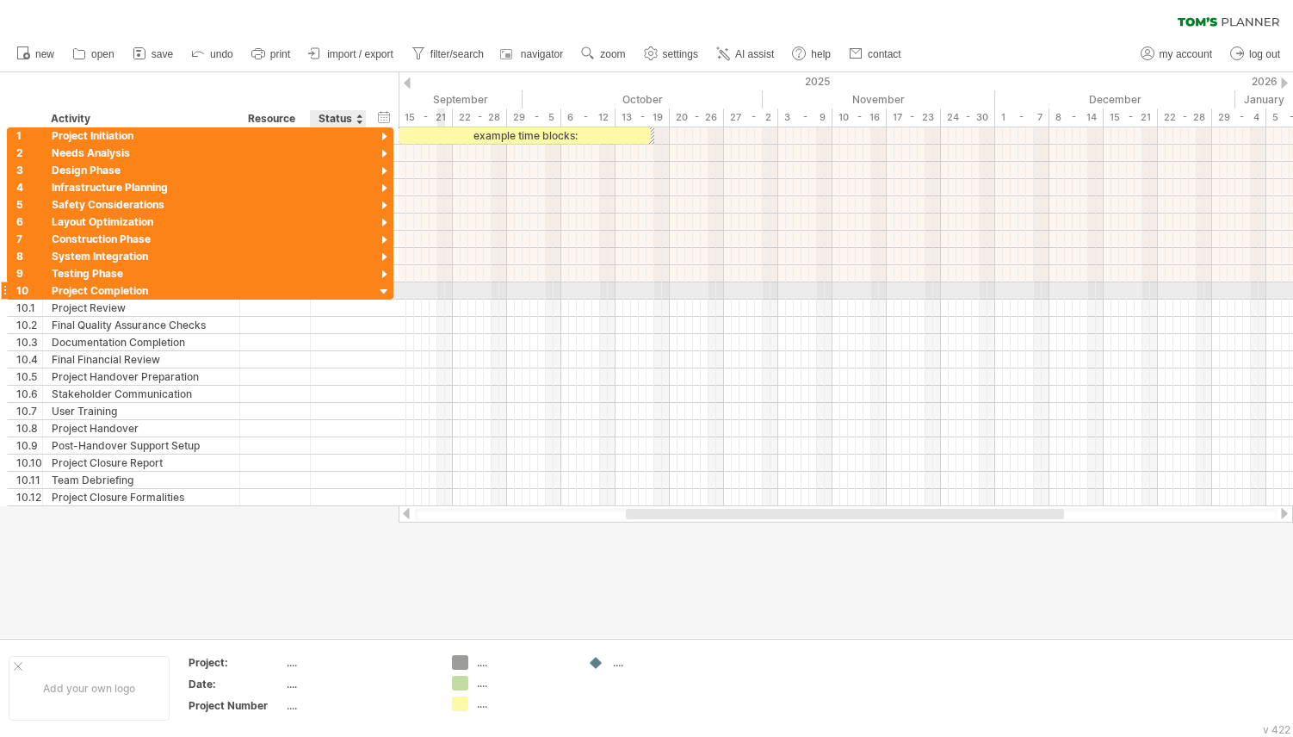
click at [387, 290] on div at bounding box center [384, 292] width 16 height 16
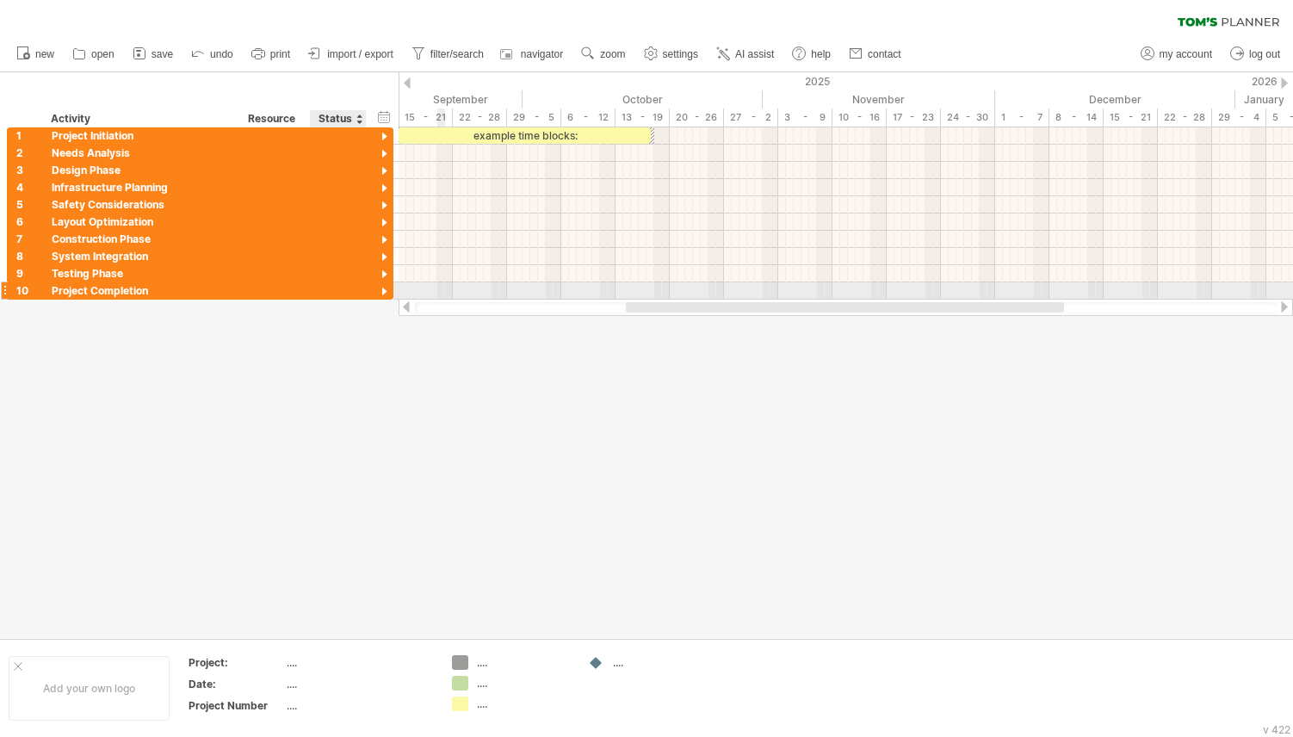
click at [387, 290] on div at bounding box center [384, 292] width 16 height 16
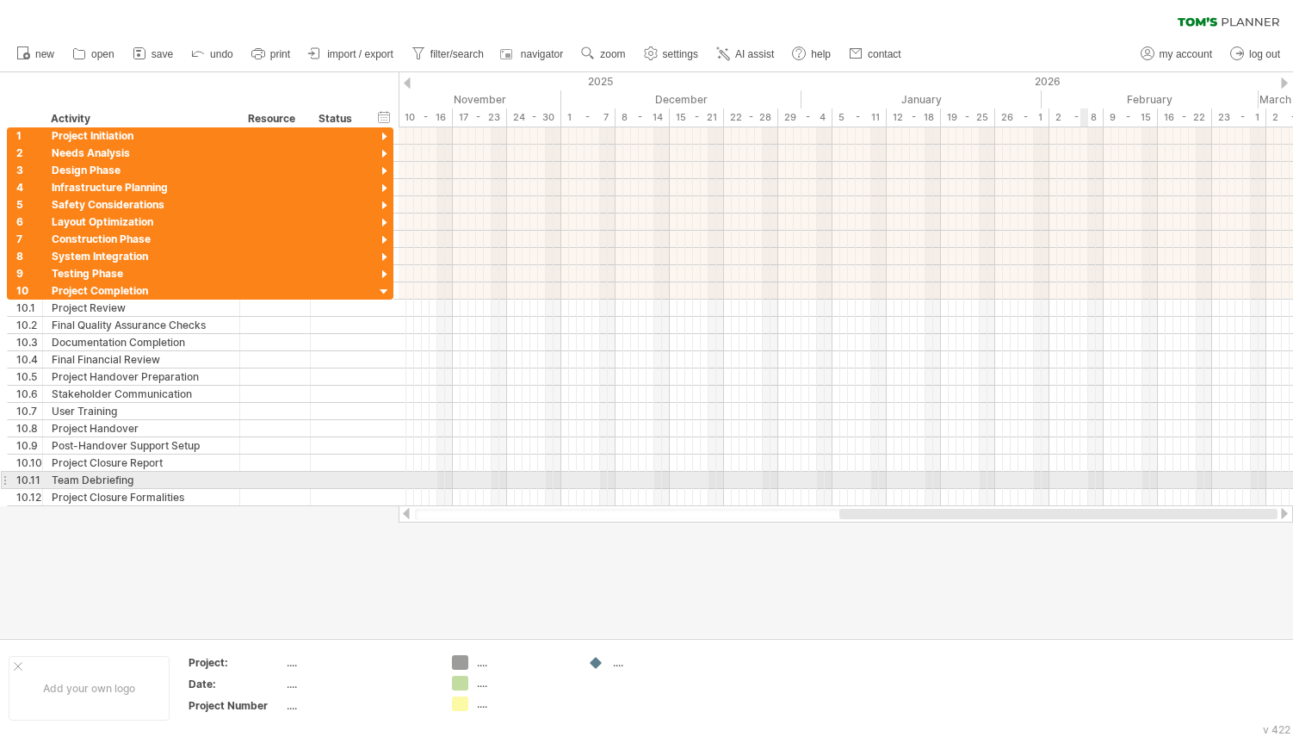
drag, startPoint x: 734, startPoint y: 515, endPoint x: 1085, endPoint y: 480, distance: 352.1
click at [1085, 480] on div "Trying to reach [DOMAIN_NAME] Connected again... 0% clear filter new 1" at bounding box center [646, 368] width 1293 height 737
